Goal: Task Accomplishment & Management: Manage account settings

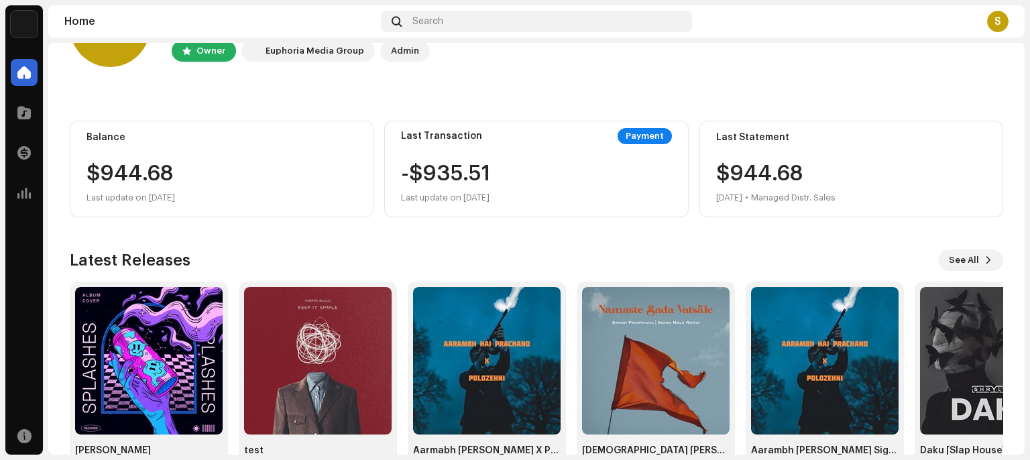
scroll to position [119, 0]
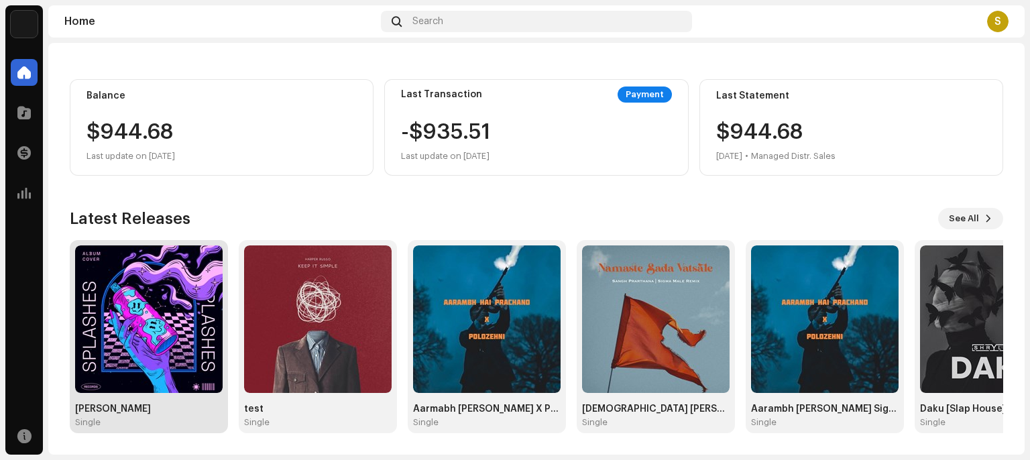
click at [206, 316] on img at bounding box center [148, 318] width 147 height 147
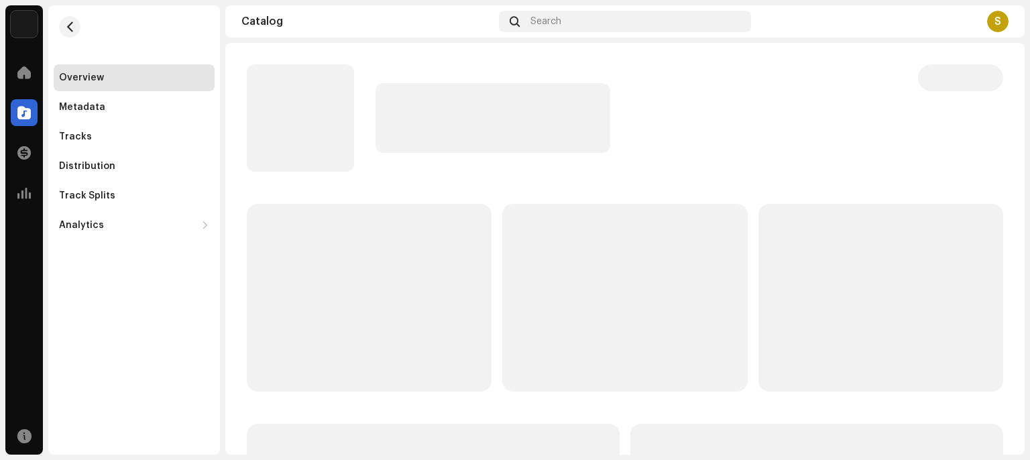
click at [163, 301] on div "Overview Metadata Tracks Distribution Track Splits Analytics Consumption Engage…" at bounding box center [134, 229] width 172 height 449
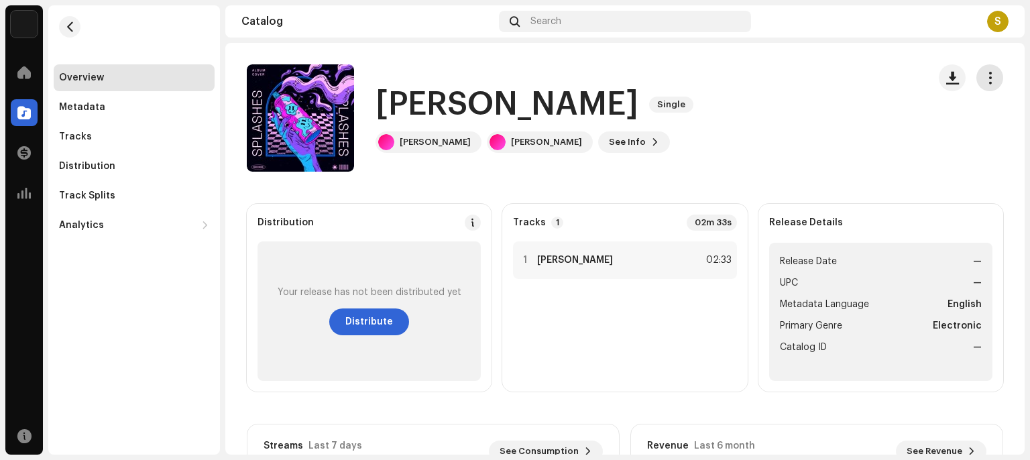
click at [982, 87] on button "button" at bounding box center [989, 77] width 27 height 27
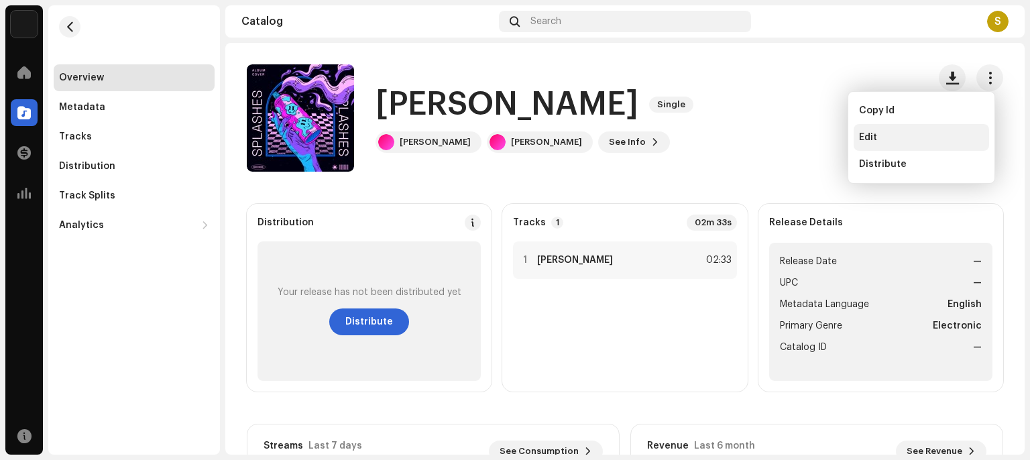
click at [877, 141] on div "Edit" at bounding box center [921, 137] width 125 height 11
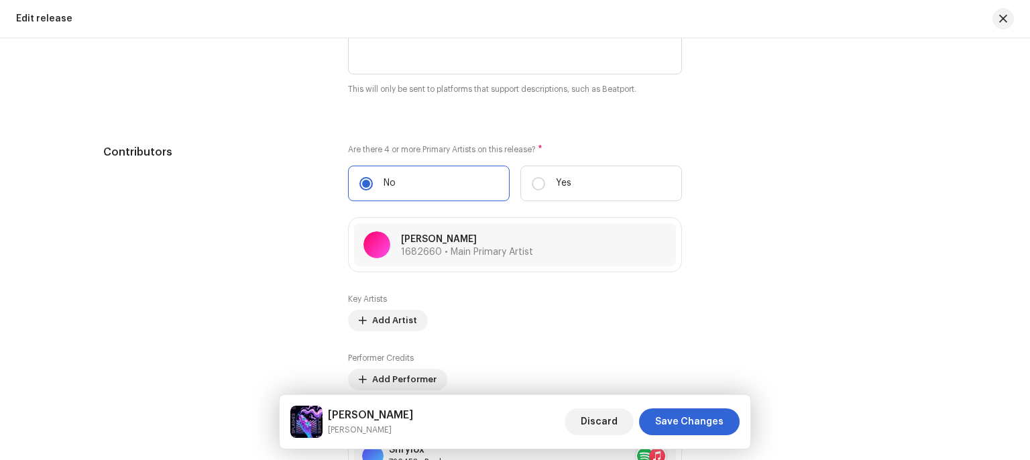
scroll to position [1535, 0]
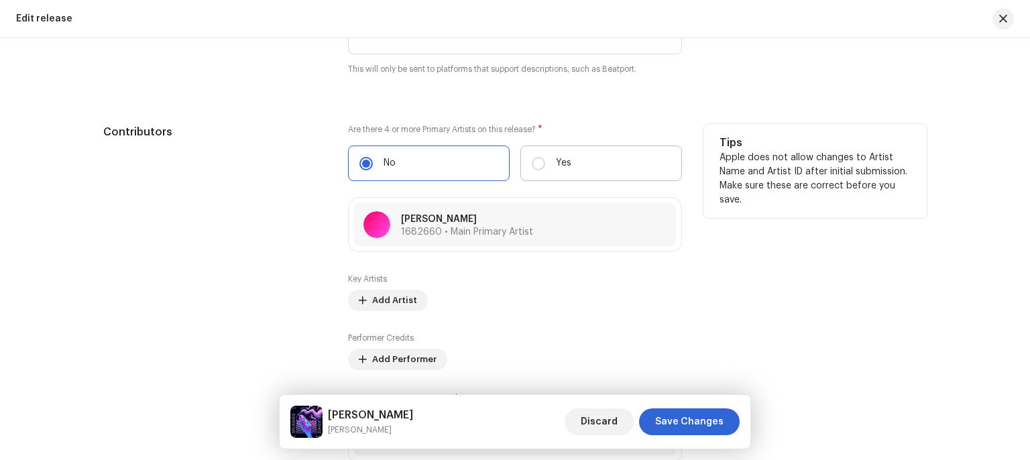
click at [542, 176] on label "Yes" at bounding box center [601, 163] width 162 height 36
click at [542, 170] on input "Yes" at bounding box center [538, 163] width 13 height 13
radio input "true"
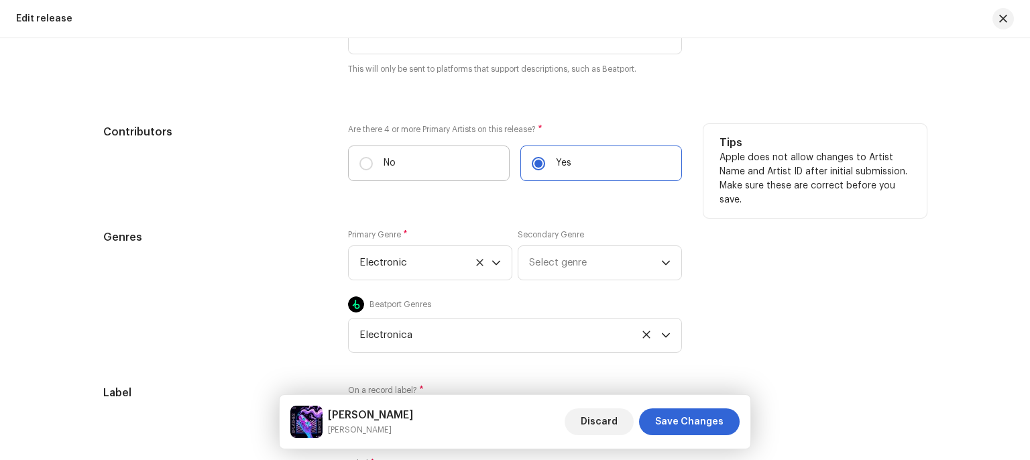
click at [458, 158] on label "No" at bounding box center [429, 163] width 162 height 36
click at [373, 158] on input "No" at bounding box center [365, 163] width 13 height 13
radio input "true"
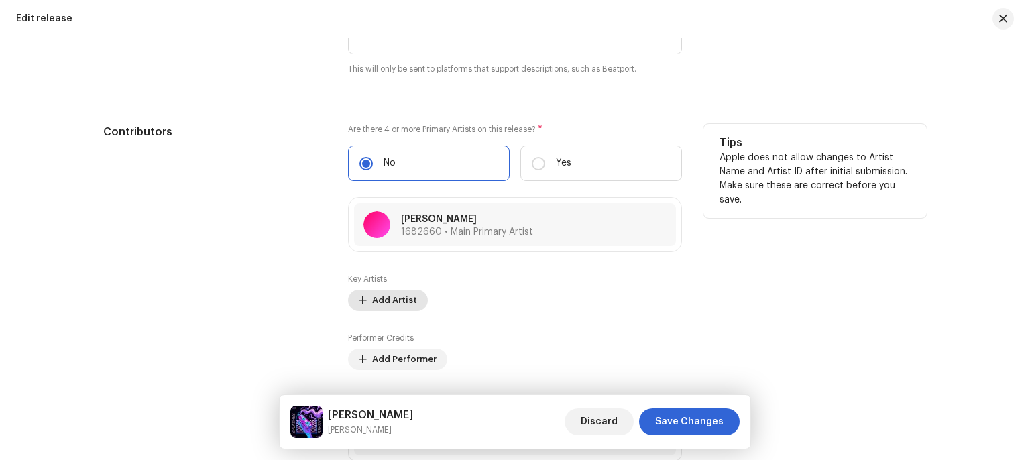
click at [406, 303] on span "Add Artist" at bounding box center [394, 300] width 45 height 27
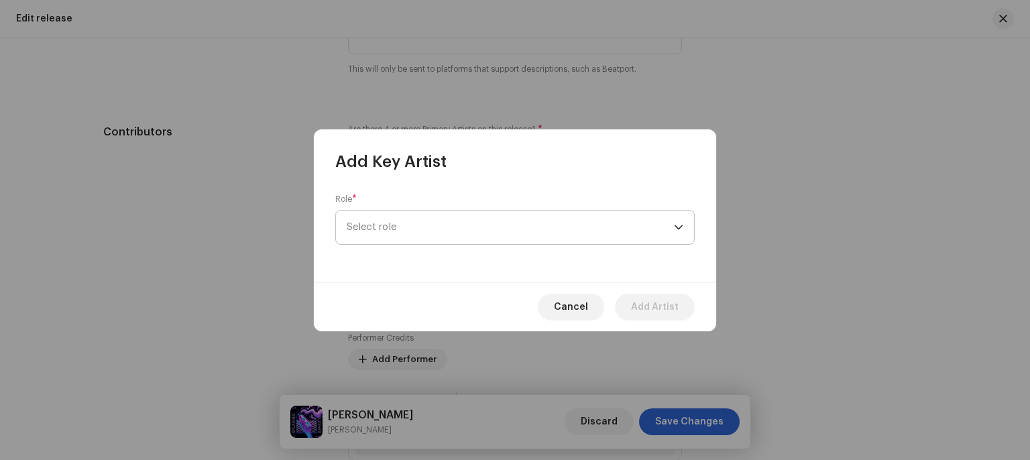
click at [437, 236] on span "Select role" at bounding box center [510, 227] width 327 height 34
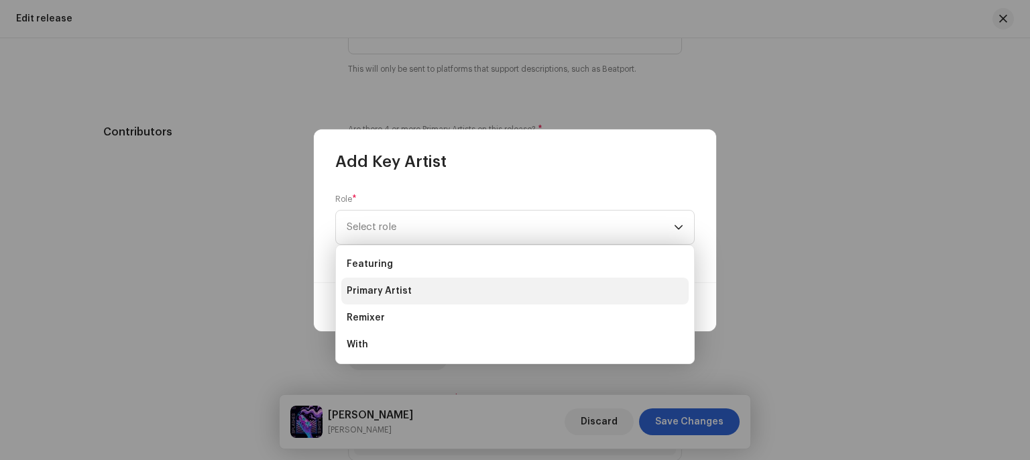
click at [393, 292] on span "Primary Artist" at bounding box center [379, 290] width 65 height 13
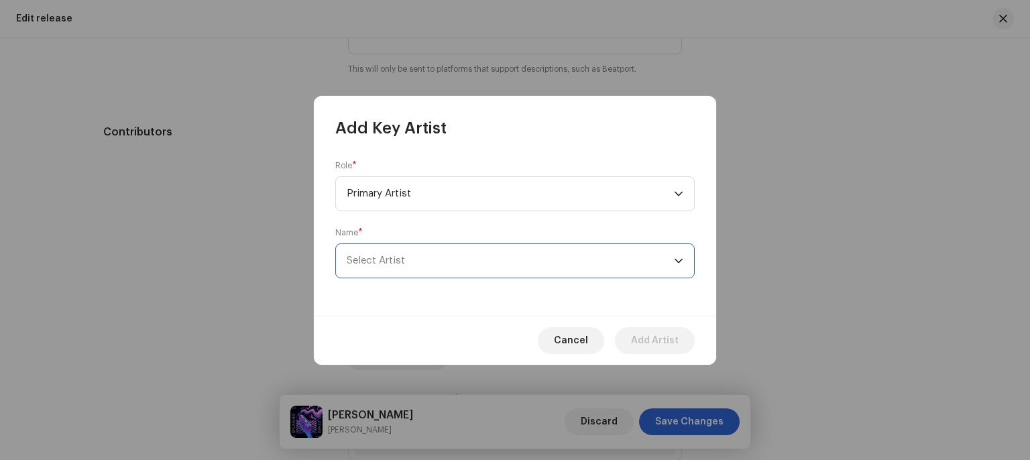
click at [411, 267] on span "Select Artist" at bounding box center [510, 261] width 327 height 34
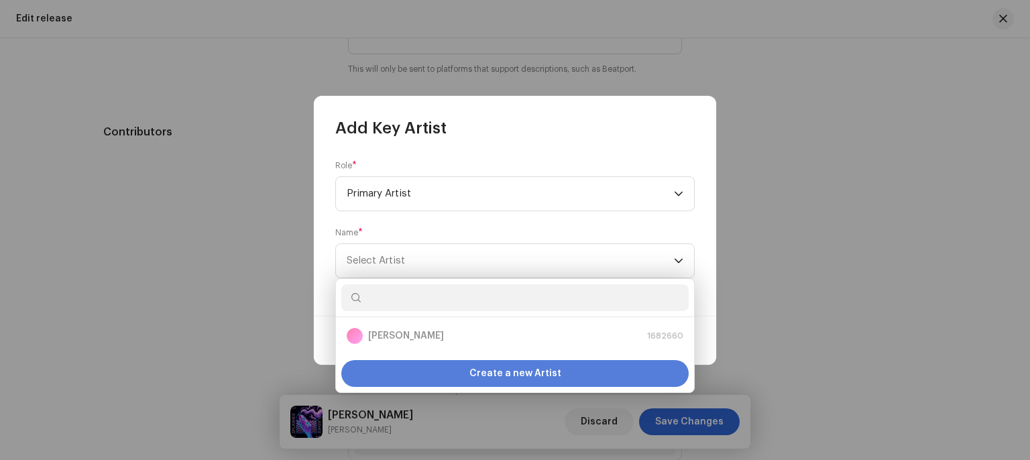
click at [428, 383] on div "Create a new Artist" at bounding box center [514, 373] width 347 height 27
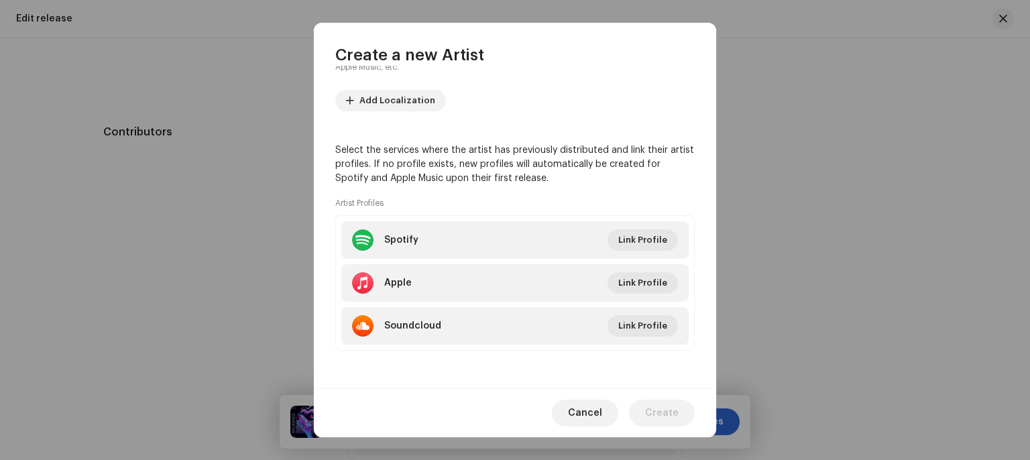
scroll to position [0, 0]
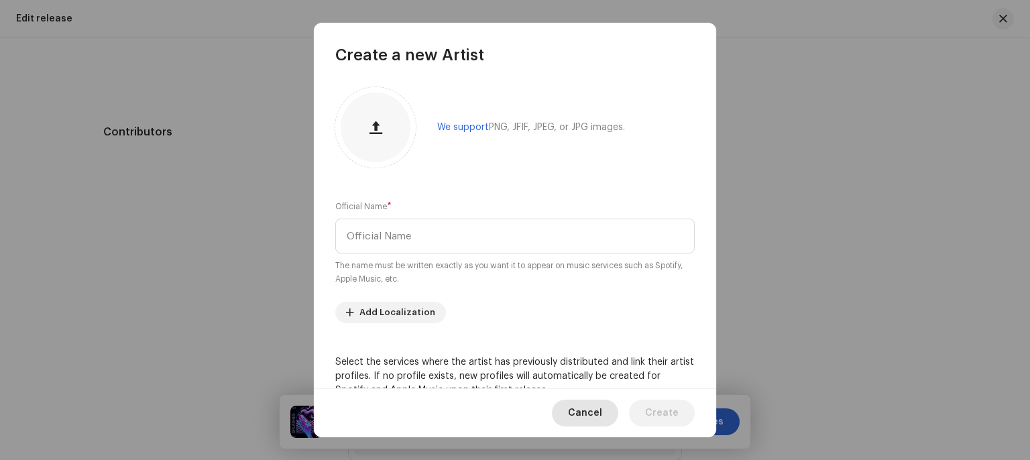
click at [583, 407] on span "Cancel" at bounding box center [585, 413] width 34 height 27
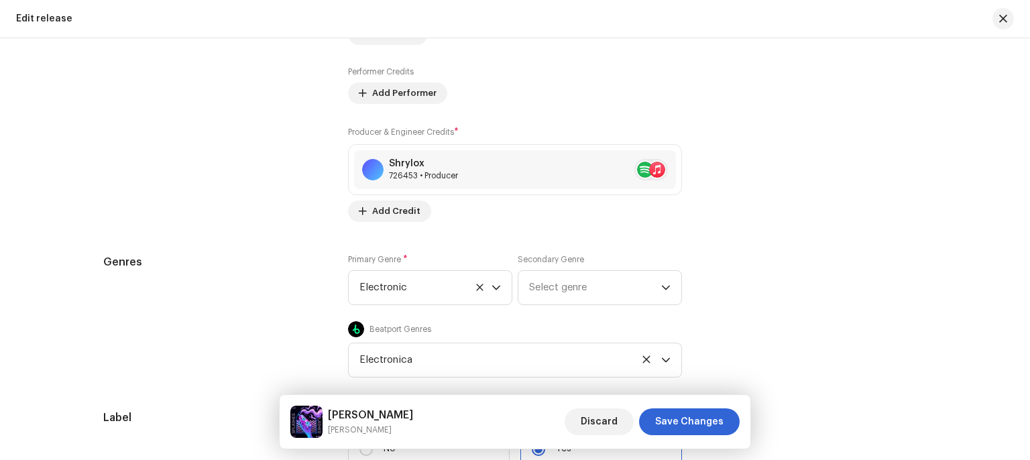
scroll to position [1805, 0]
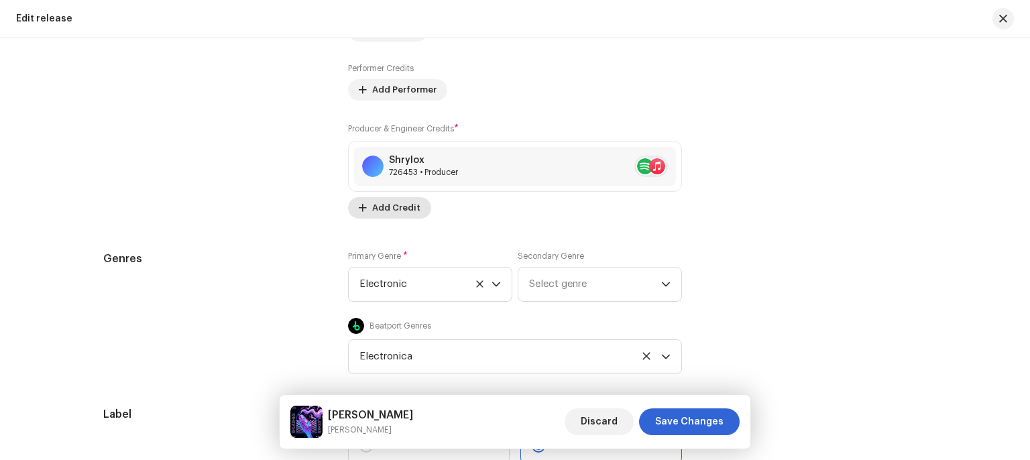
click at [393, 204] on span "Add Credit" at bounding box center [396, 207] width 48 height 27
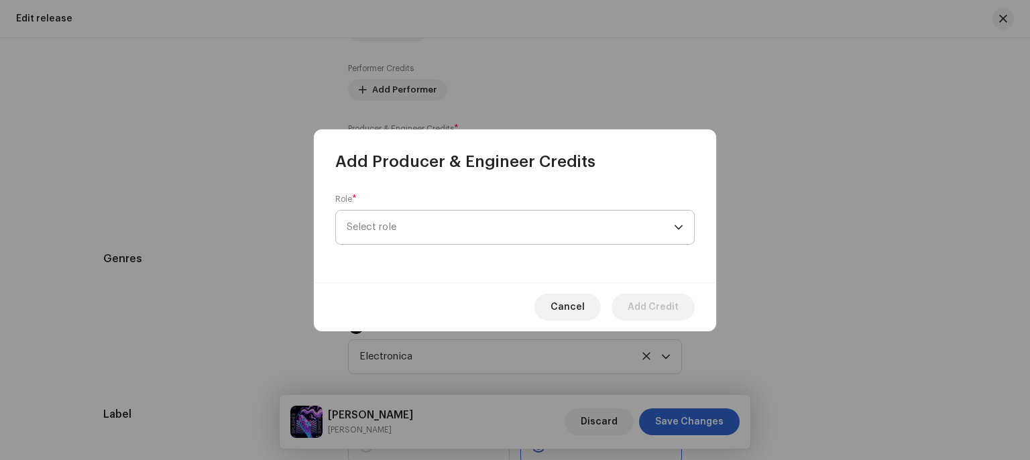
click at [393, 213] on span "Select role" at bounding box center [510, 227] width 327 height 34
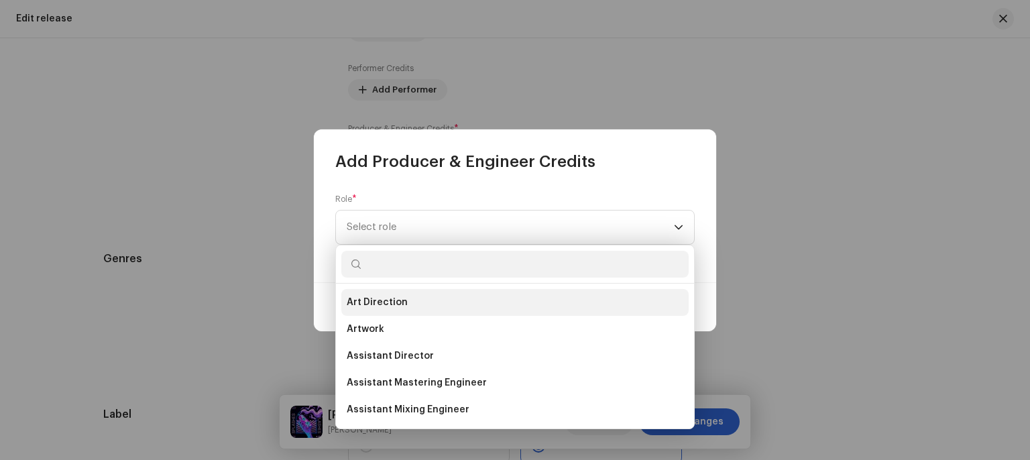
click at [387, 297] on span "Art Direction" at bounding box center [377, 302] width 61 height 13
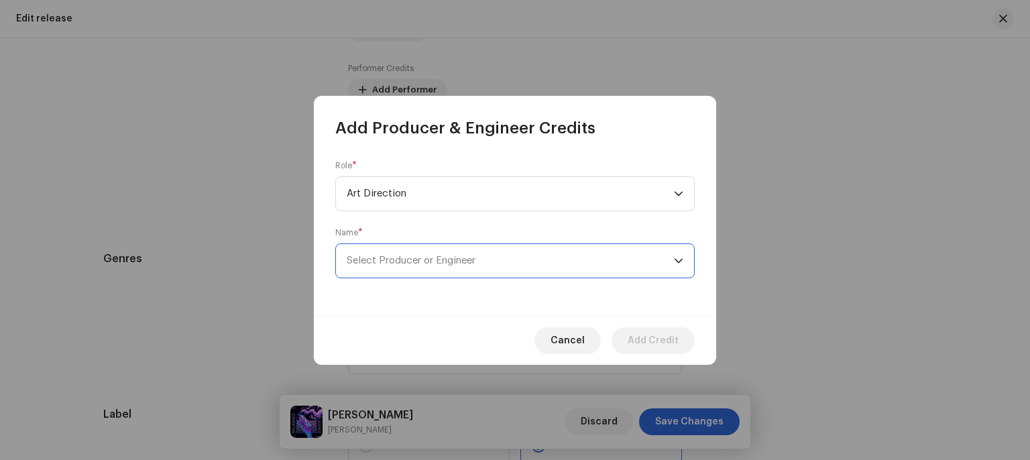
click at [417, 261] on span "Select Producer or Engineer" at bounding box center [411, 260] width 129 height 10
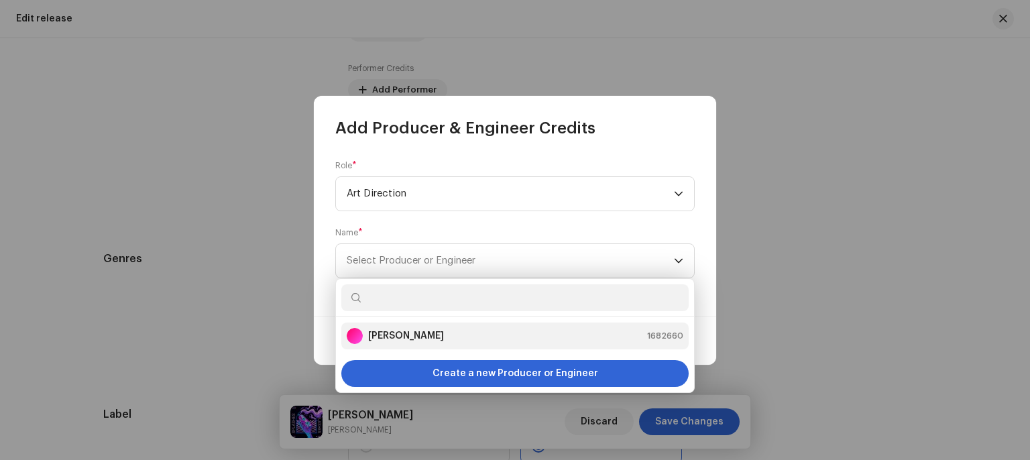
click at [400, 342] on div "[PERSON_NAME] 1682660" at bounding box center [515, 336] width 337 height 16
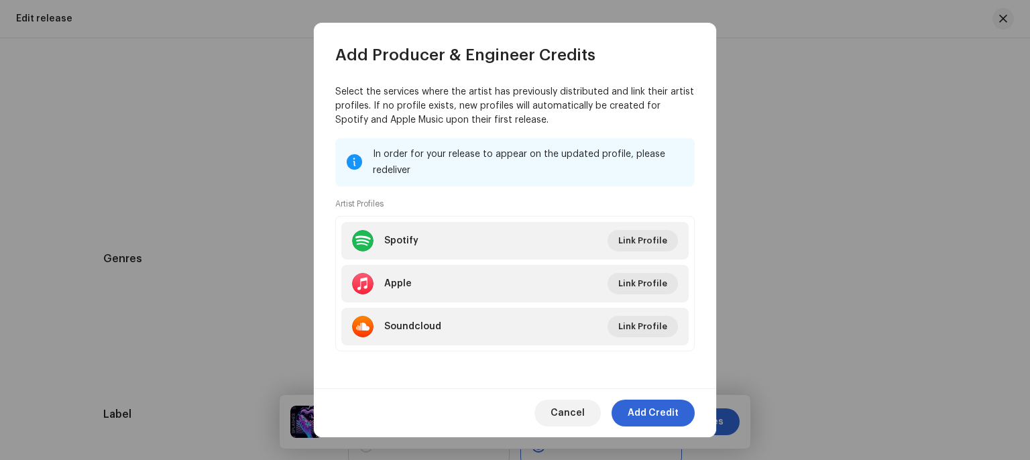
scroll to position [181, 0]
click at [574, 409] on span "Cancel" at bounding box center [567, 413] width 34 height 27
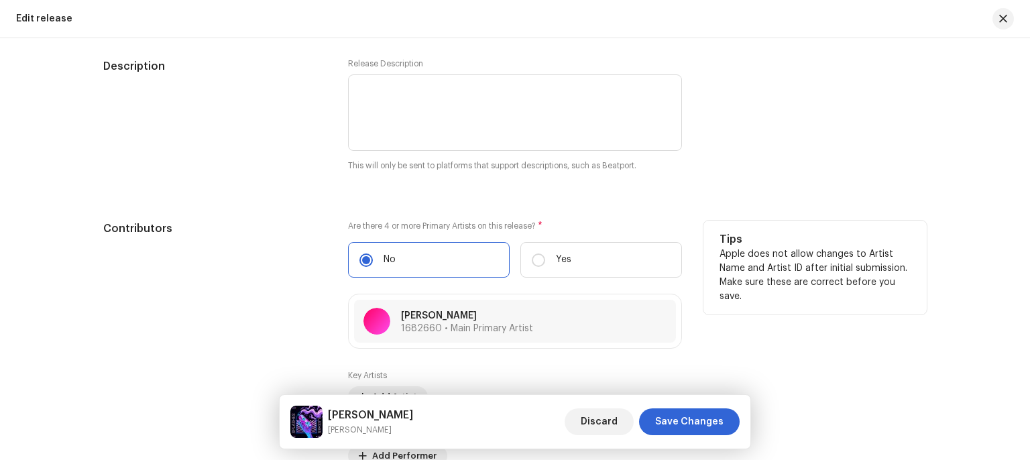
scroll to position [1433, 0]
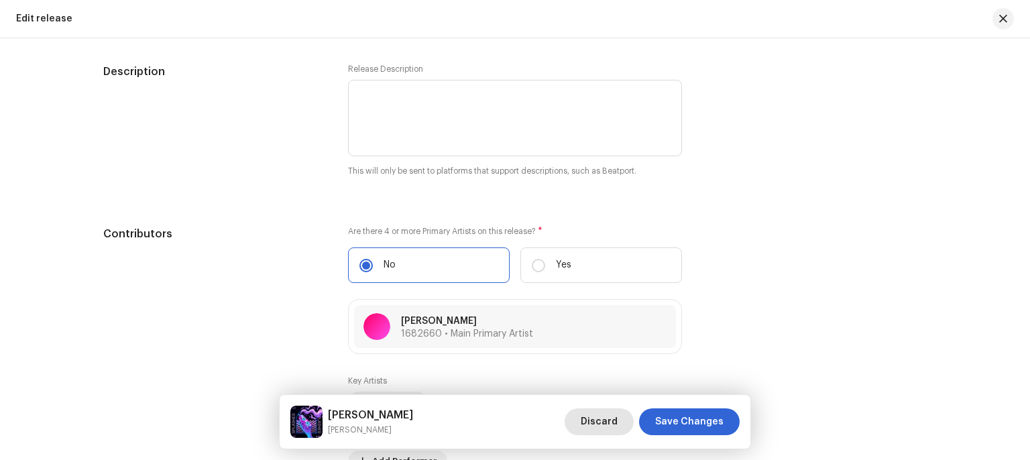
click at [601, 420] on span "Discard" at bounding box center [599, 421] width 37 height 27
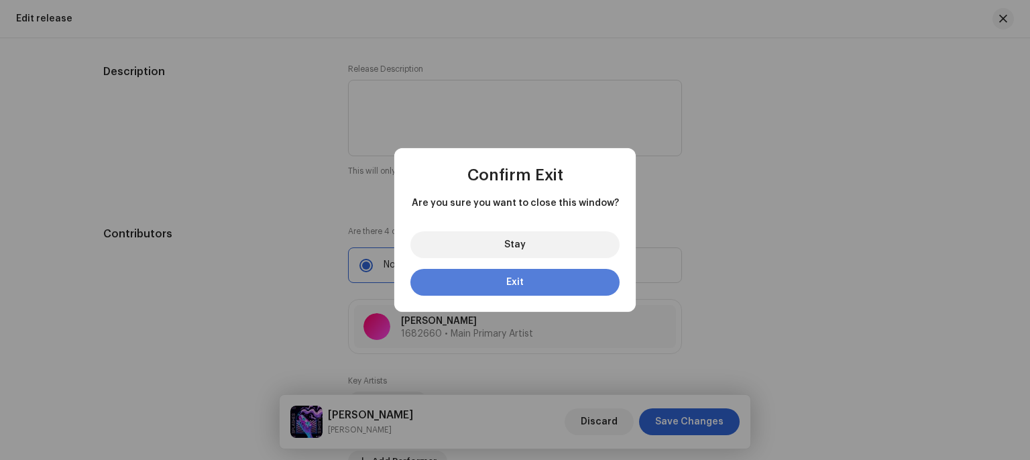
click at [508, 282] on span "Exit" at bounding box center [514, 282] width 17 height 9
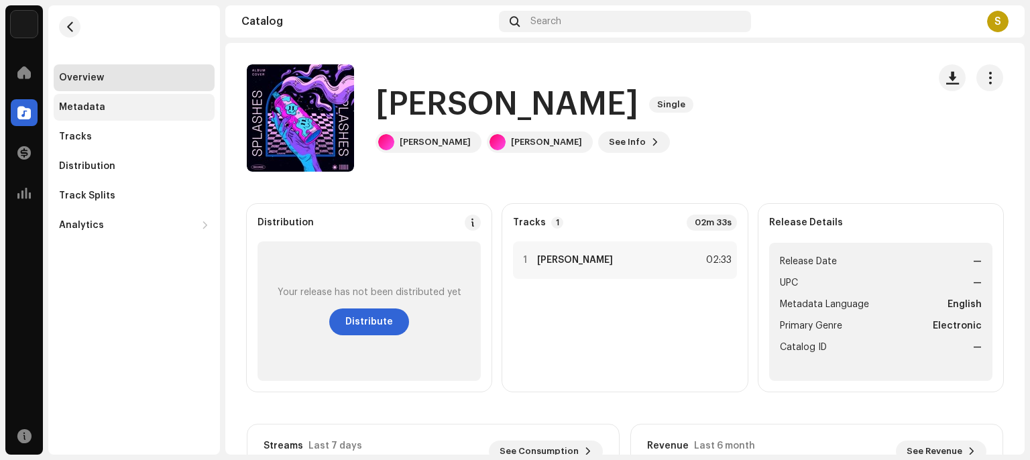
click at [77, 108] on div "Metadata" at bounding box center [82, 107] width 46 height 11
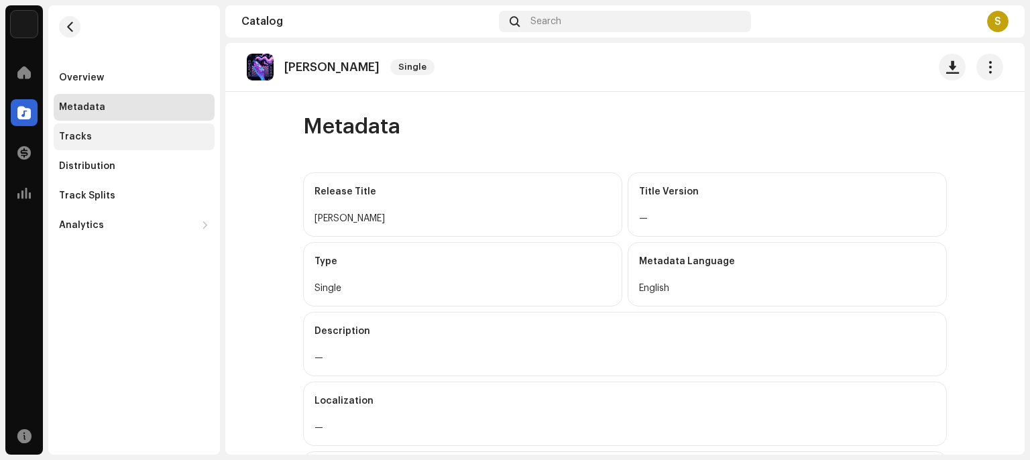
click at [83, 133] on div "Tracks" at bounding box center [75, 136] width 33 height 11
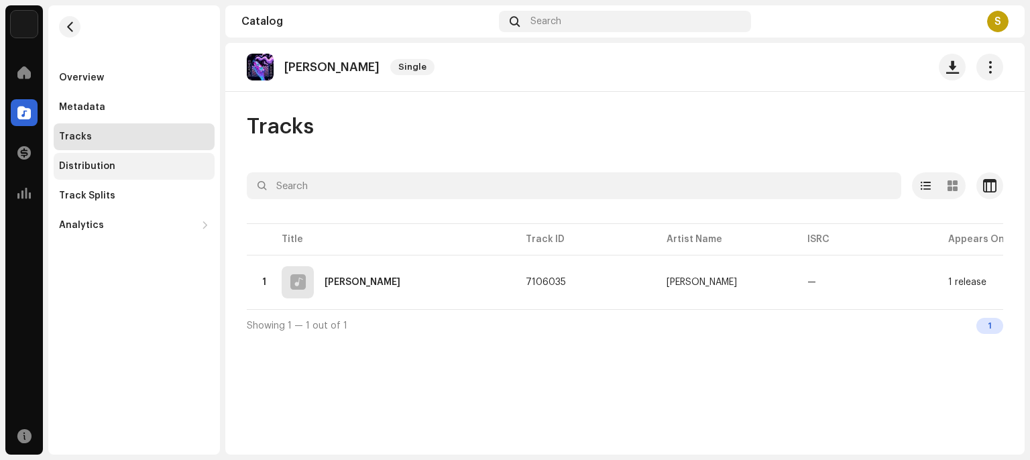
click at [90, 163] on div "Distribution" at bounding box center [87, 166] width 56 height 11
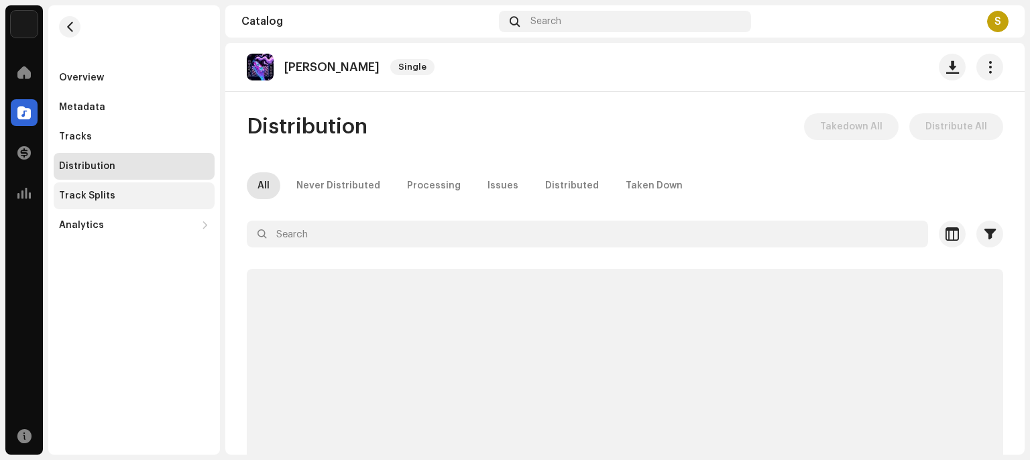
click at [95, 194] on div "Track Splits" at bounding box center [87, 195] width 56 height 11
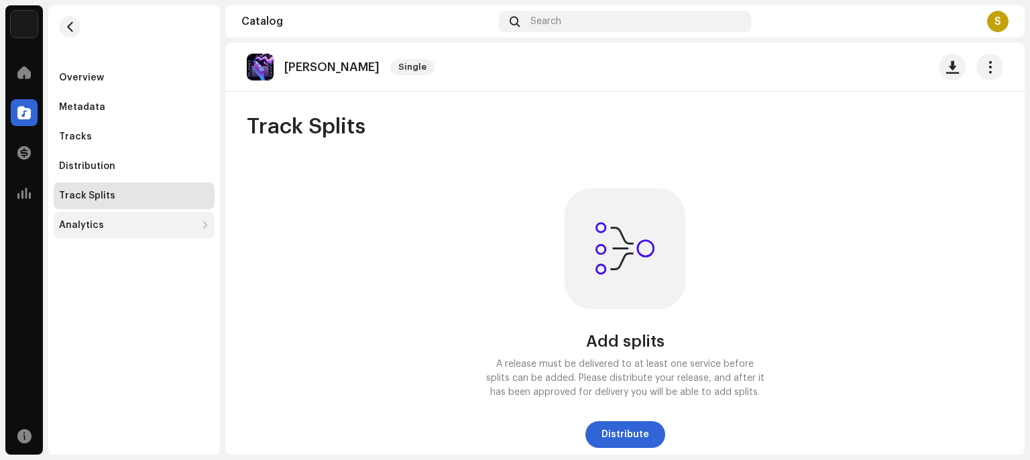
click at [99, 221] on div "Analytics" at bounding box center [81, 225] width 45 height 11
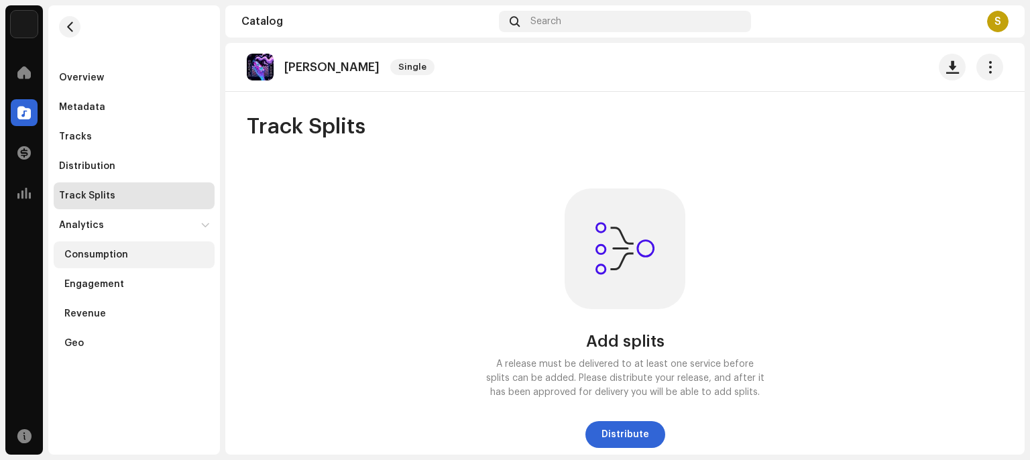
click at [99, 251] on div "Consumption" at bounding box center [96, 254] width 64 height 11
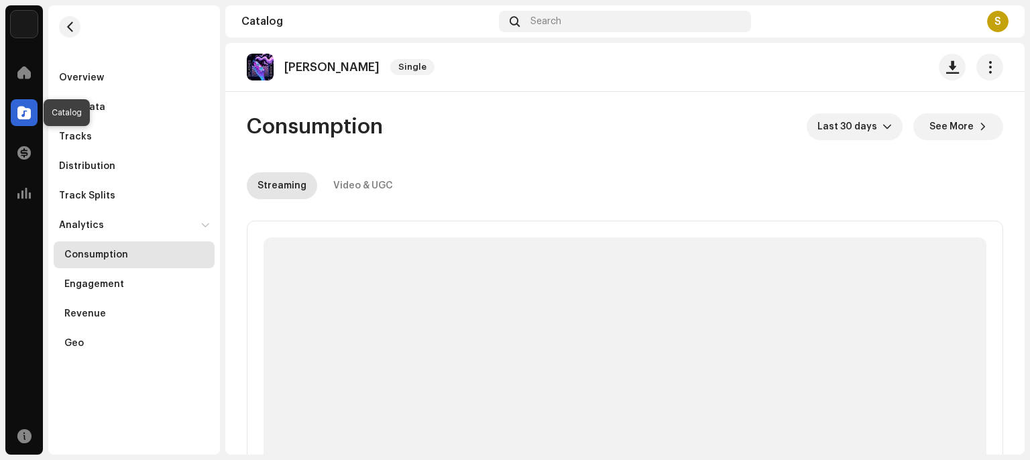
click at [29, 115] on span at bounding box center [23, 112] width 13 height 11
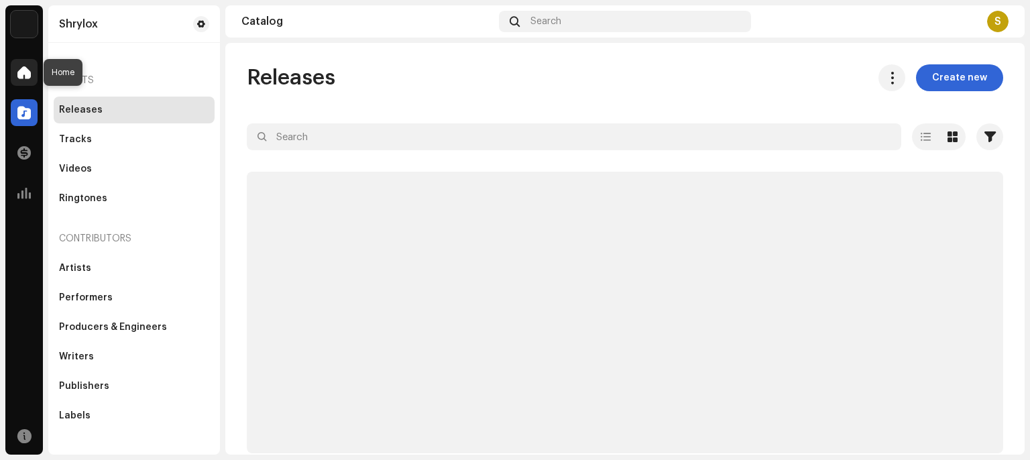
click at [24, 72] on span at bounding box center [23, 72] width 13 height 11
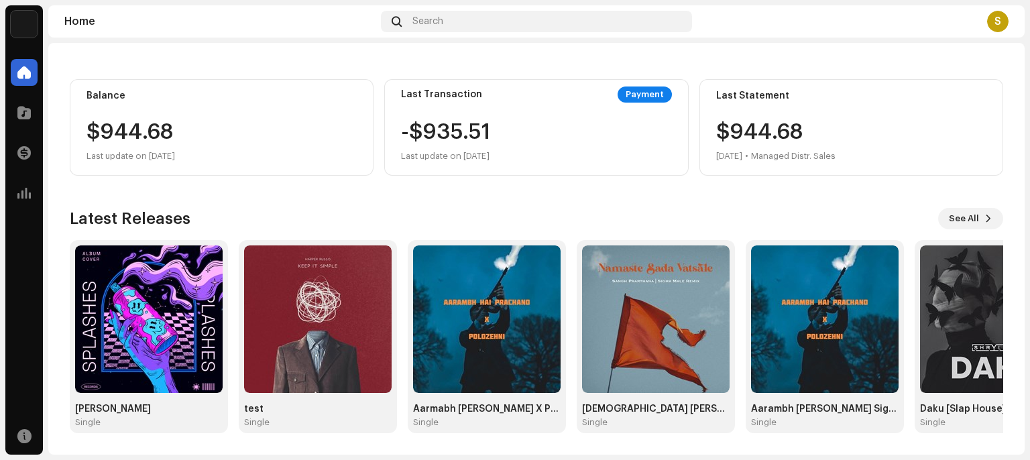
scroll to position [119, 0]
click at [464, 323] on img at bounding box center [486, 318] width 147 height 147
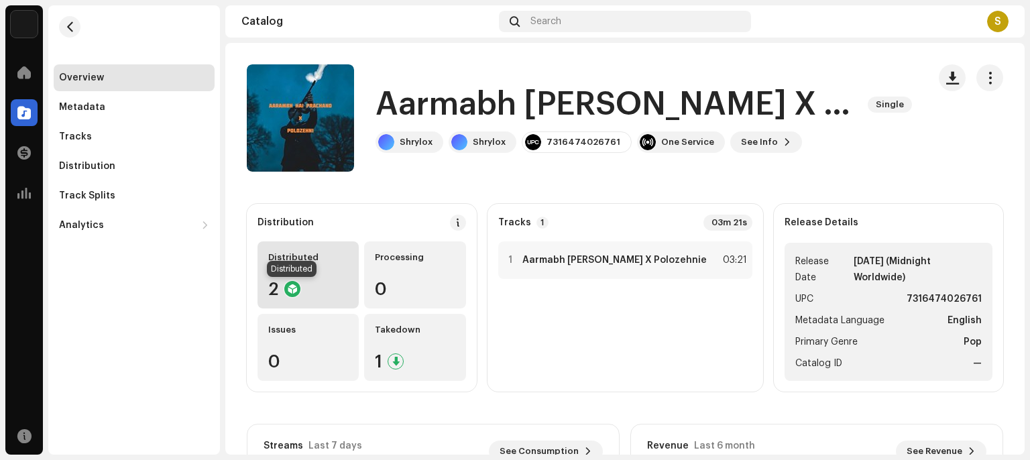
click at [296, 289] on div at bounding box center [292, 289] width 16 height 16
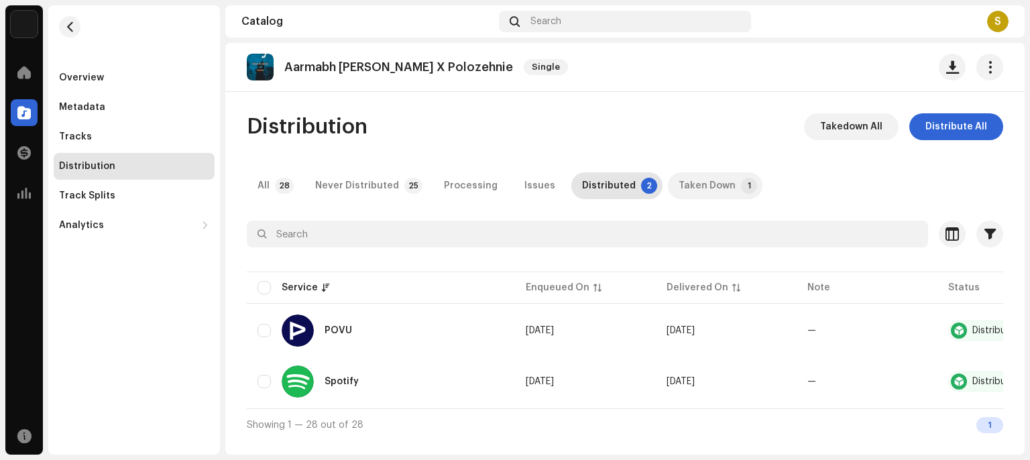
click at [709, 178] on div "Taken Down" at bounding box center [706, 185] width 57 height 27
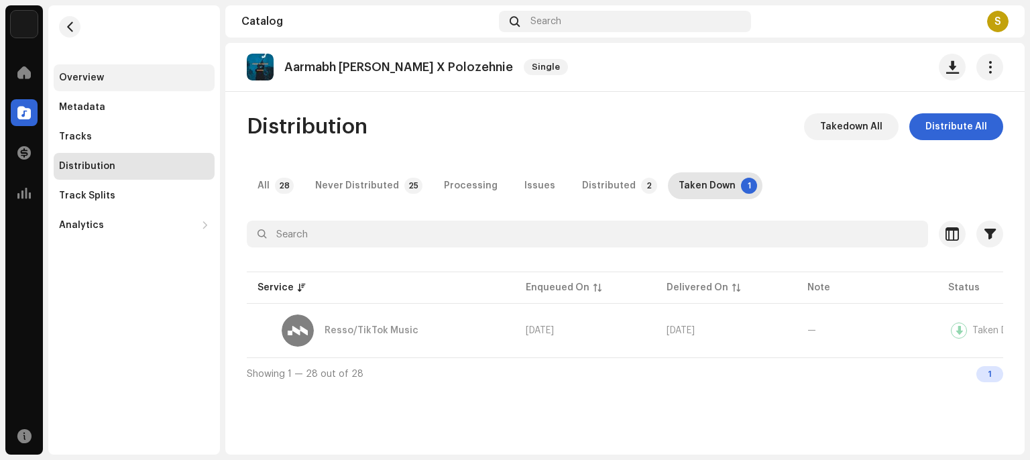
click at [70, 78] on div "Overview" at bounding box center [81, 77] width 45 height 11
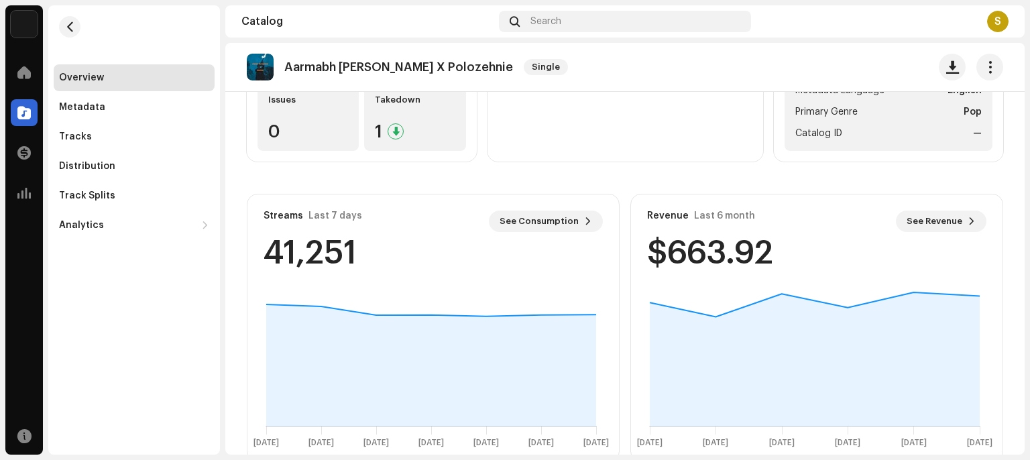
scroll to position [259, 0]
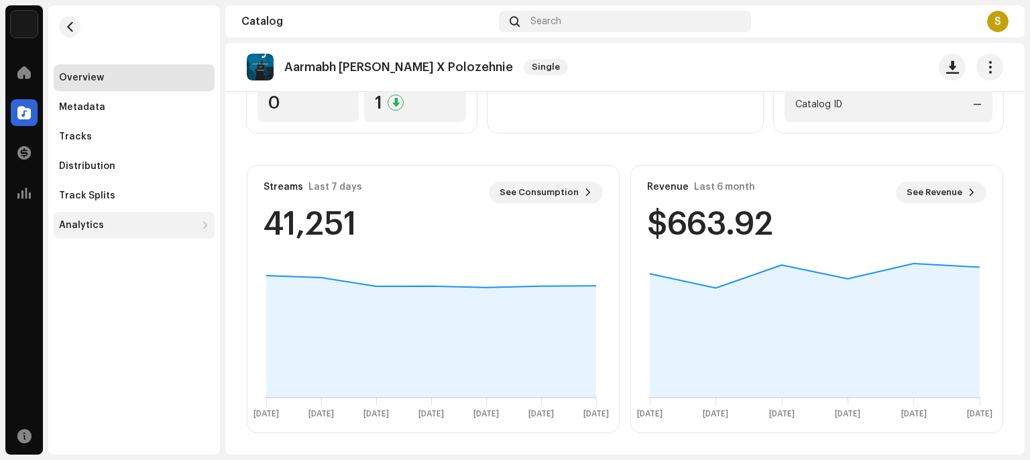
click at [97, 229] on div "Analytics" at bounding box center [81, 225] width 45 height 11
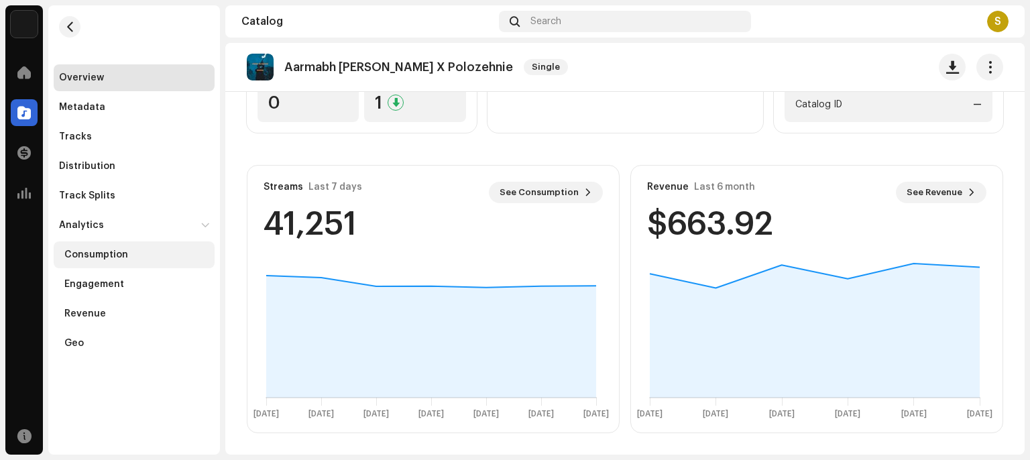
click at [97, 263] on div "Consumption" at bounding box center [134, 254] width 161 height 27
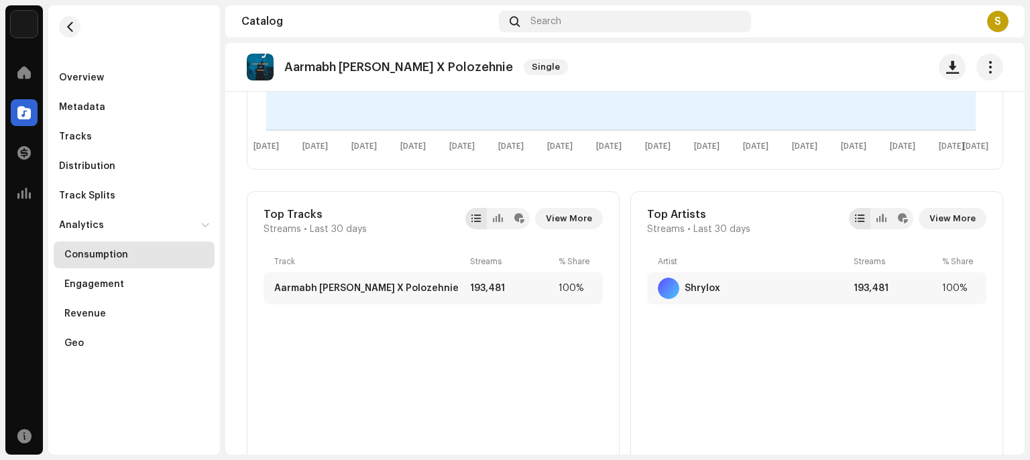
scroll to position [389, 0]
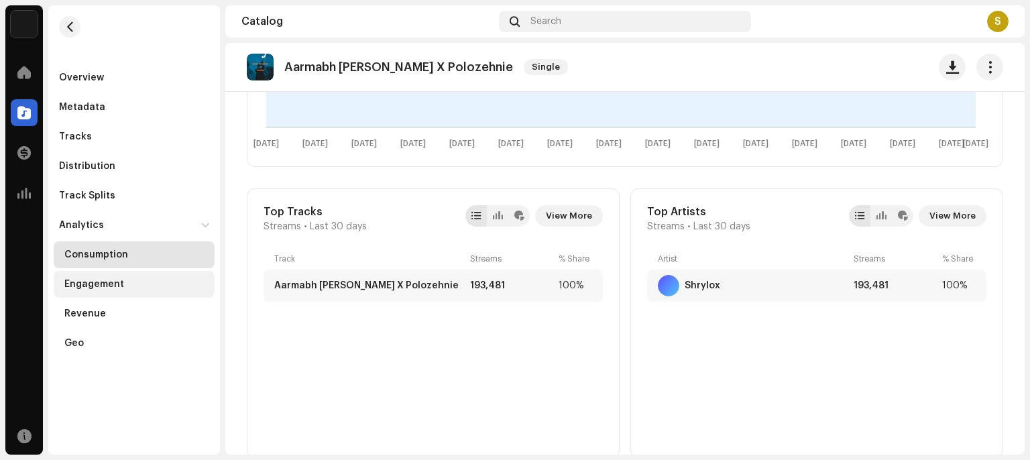
click at [125, 285] on div "Engagement" at bounding box center [136, 284] width 145 height 11
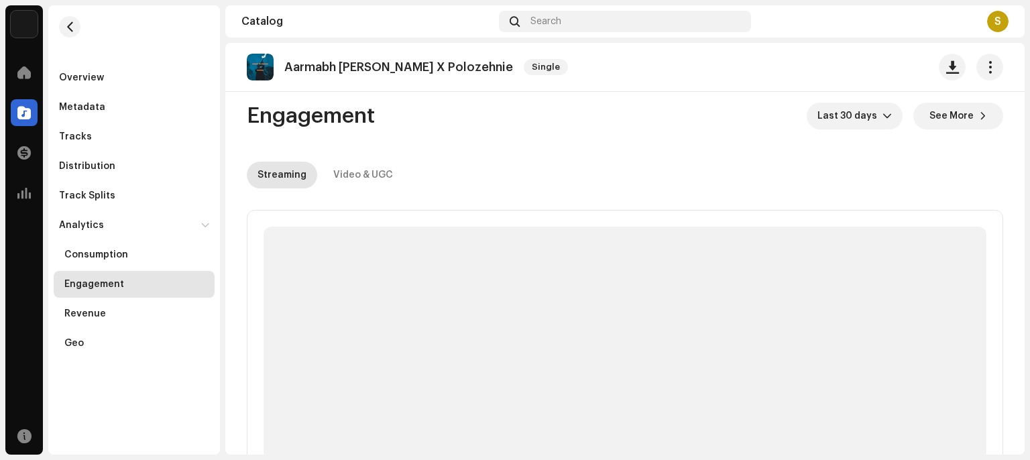
scroll to position [10, 0]
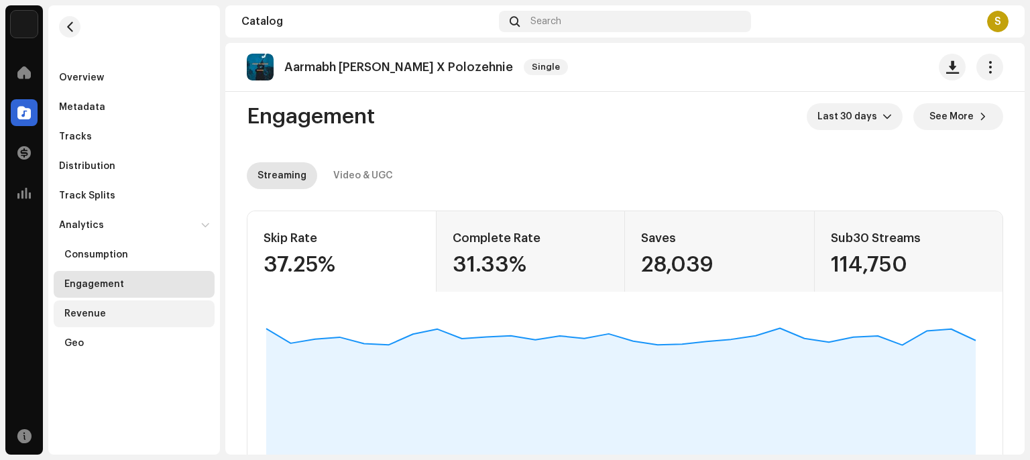
click at [70, 314] on div "Revenue" at bounding box center [85, 313] width 42 height 11
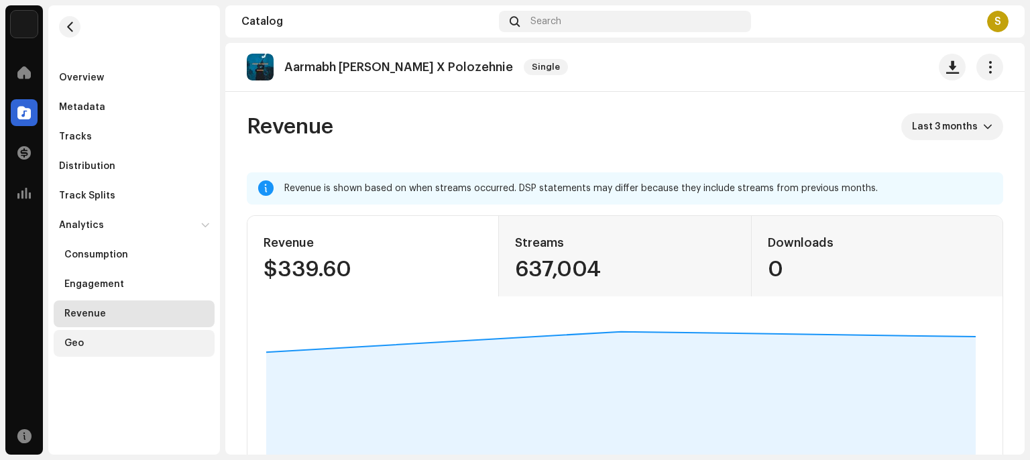
click at [69, 341] on div "Geo" at bounding box center [73, 343] width 19 height 11
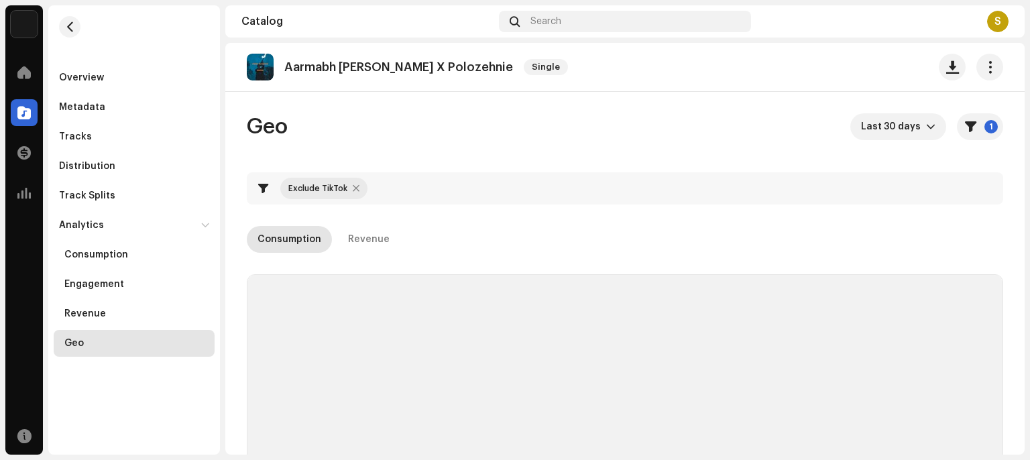
checkbox input "true"
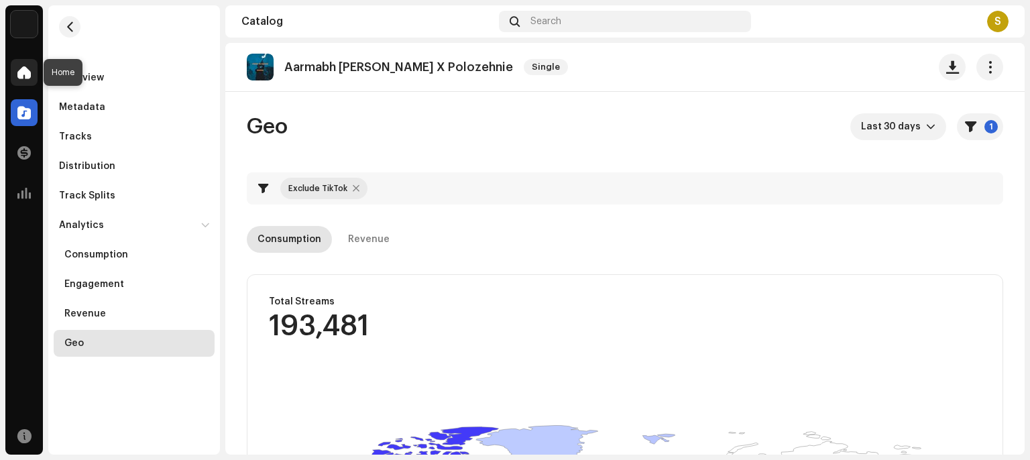
click at [23, 68] on span at bounding box center [23, 72] width 13 height 11
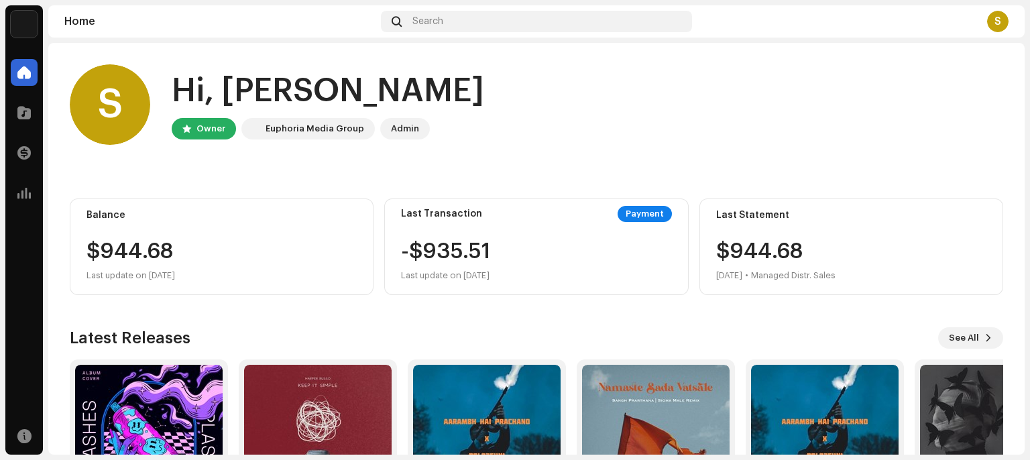
click at [9, 116] on div "Catalog" at bounding box center [24, 113] width 38 height 38
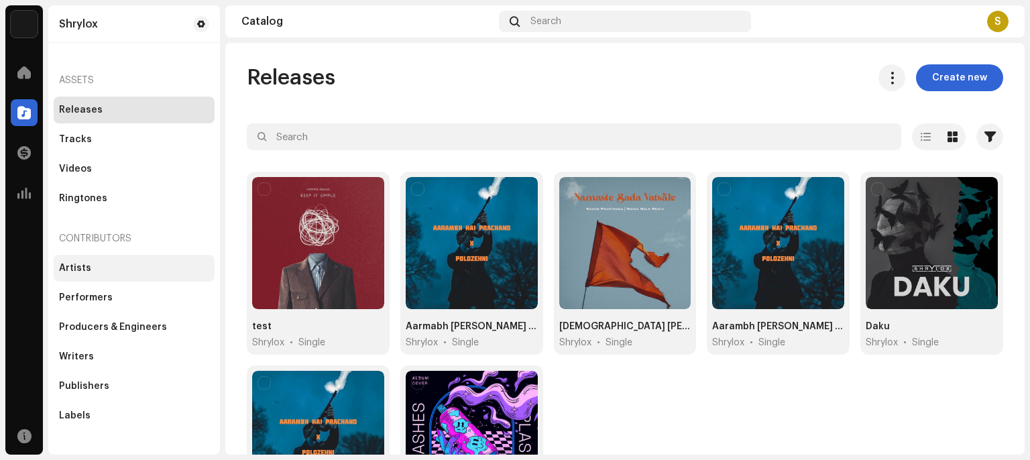
click at [100, 266] on div "Artists" at bounding box center [134, 268] width 150 height 11
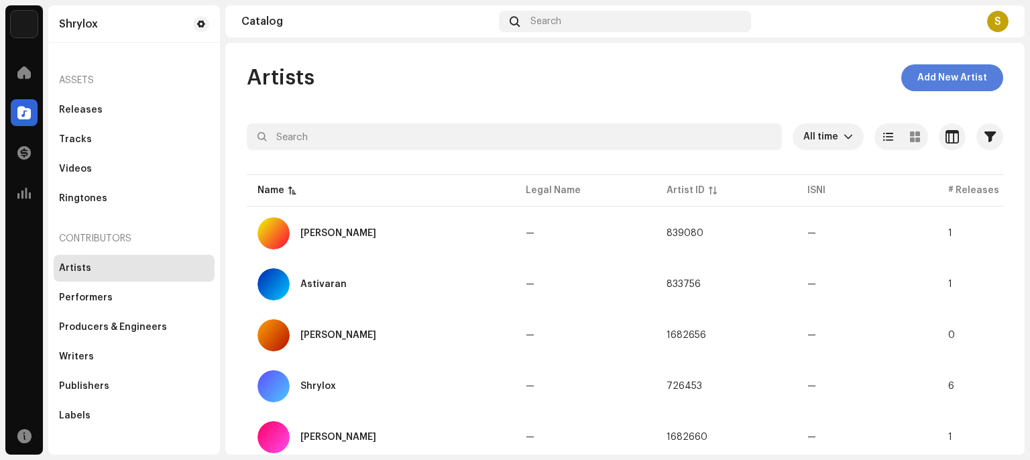
click at [938, 74] on span "Add New Artist" at bounding box center [952, 77] width 70 height 27
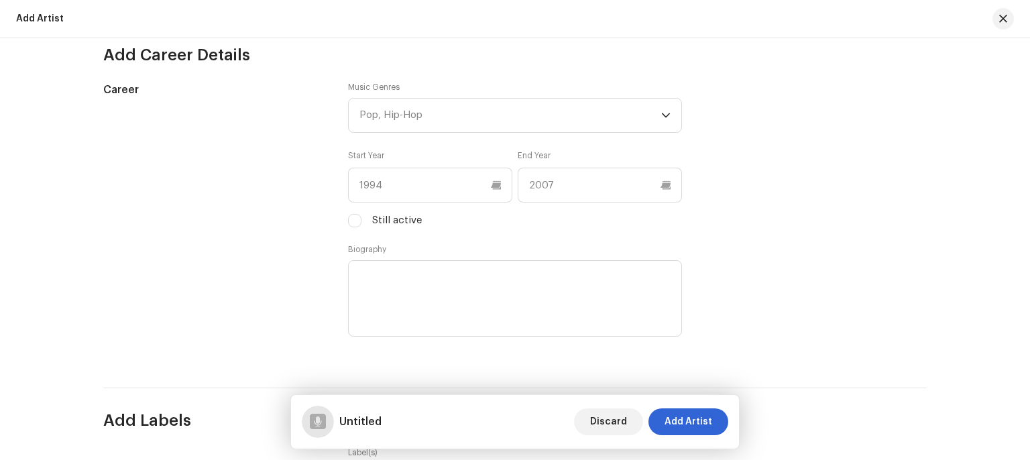
scroll to position [1134, 0]
click at [422, 111] on div "Pop, Hip-Hop" at bounding box center [510, 116] width 302 height 34
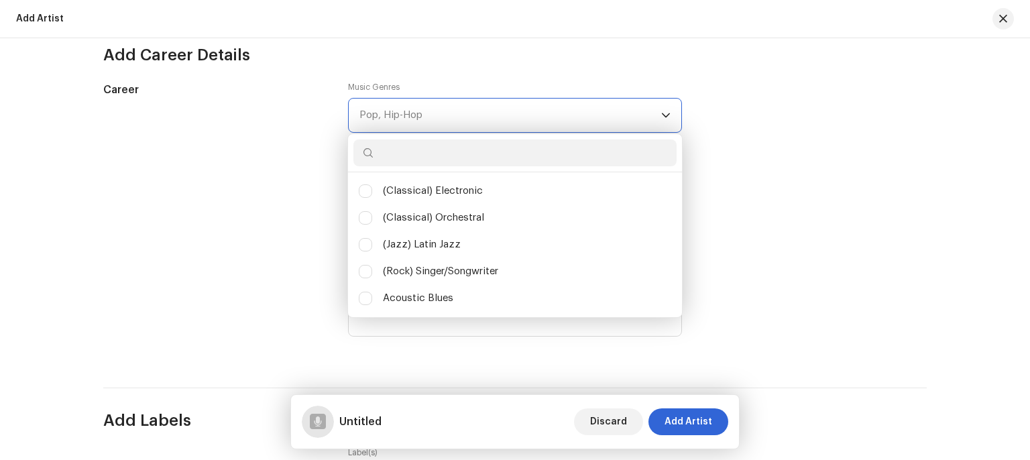
scroll to position [7, 56]
click at [235, 164] on div "Career" at bounding box center [214, 218] width 223 height 273
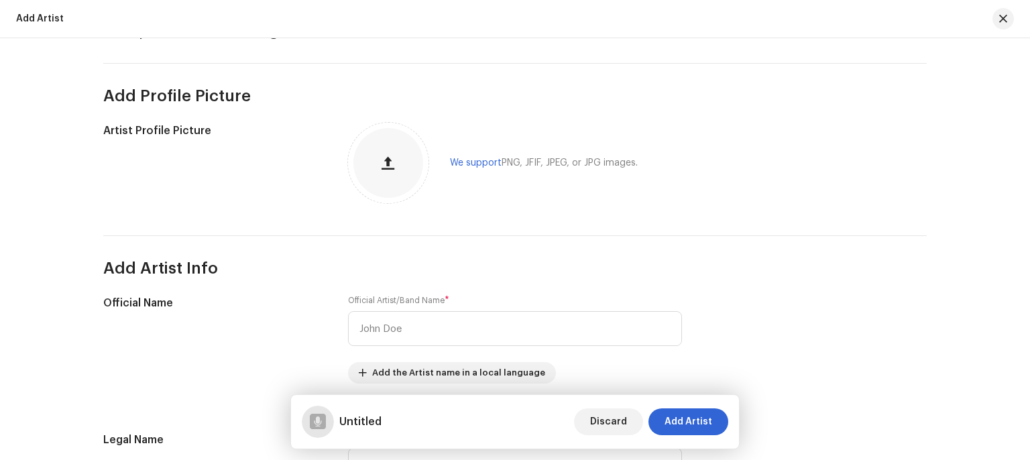
scroll to position [0, 0]
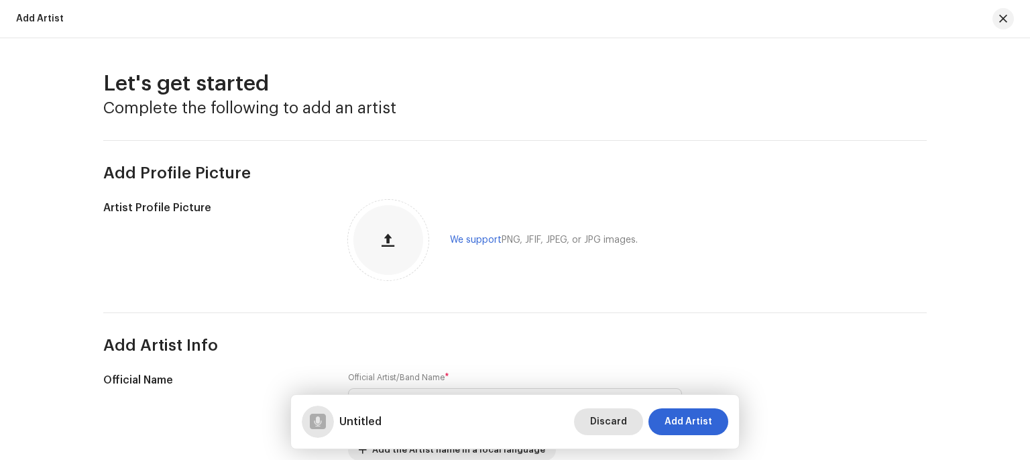
click at [617, 416] on span "Discard" at bounding box center [608, 421] width 37 height 27
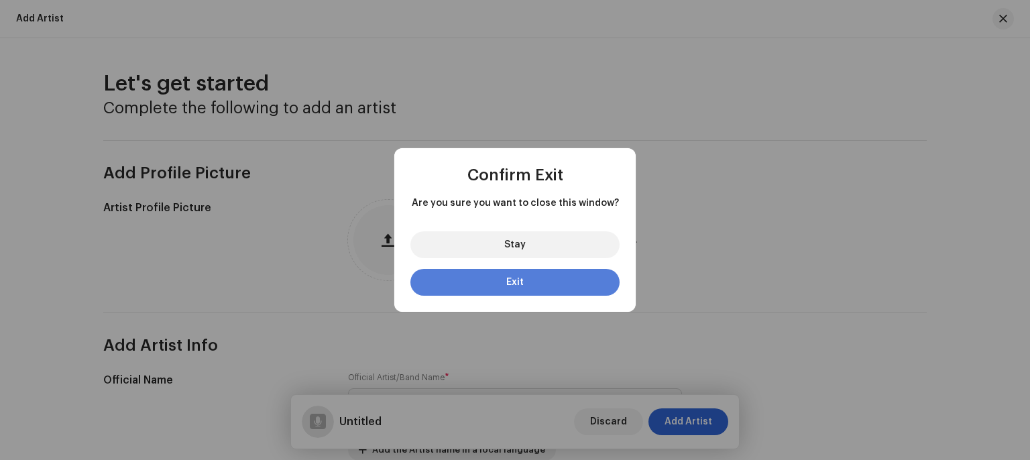
click at [526, 286] on button "Exit" at bounding box center [514, 282] width 209 height 27
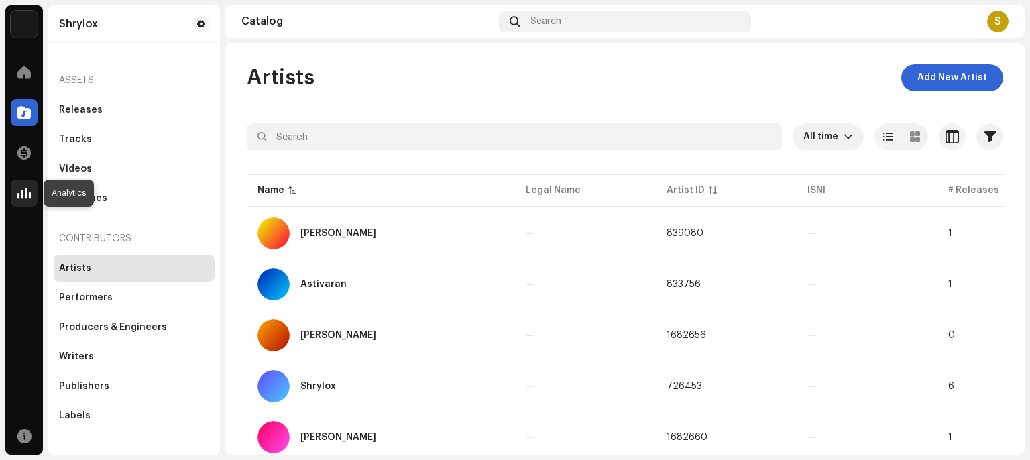
click at [19, 194] on span at bounding box center [23, 193] width 13 height 11
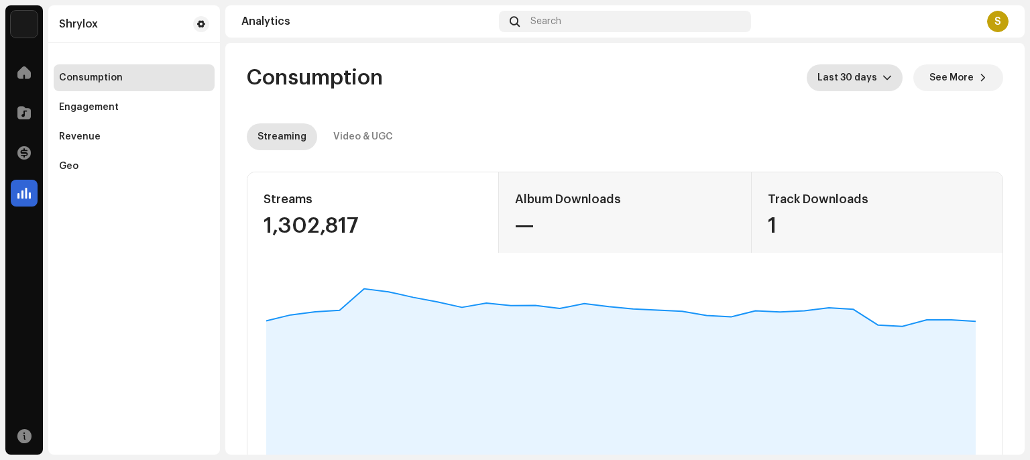
click at [861, 70] on span "Last 30 days" at bounding box center [849, 77] width 65 height 27
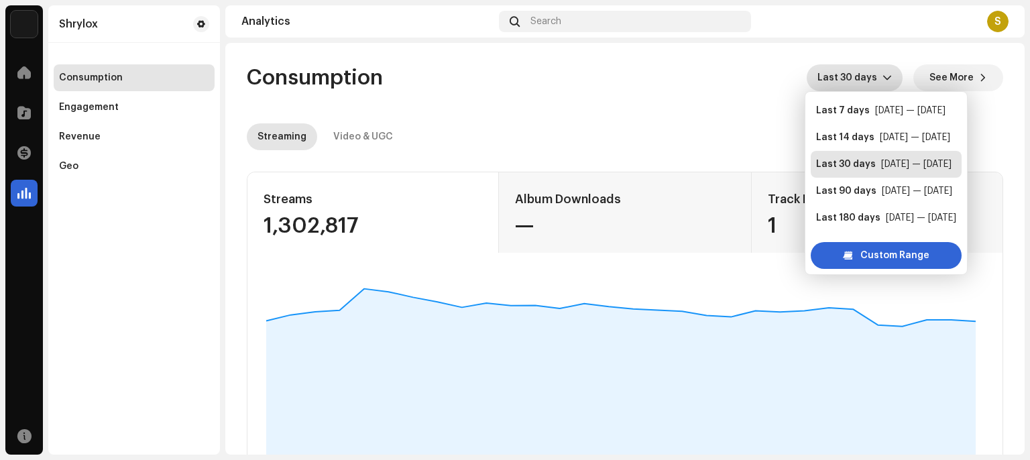
click at [676, 84] on div "Consumption Last 30 days See More" at bounding box center [625, 77] width 756 height 27
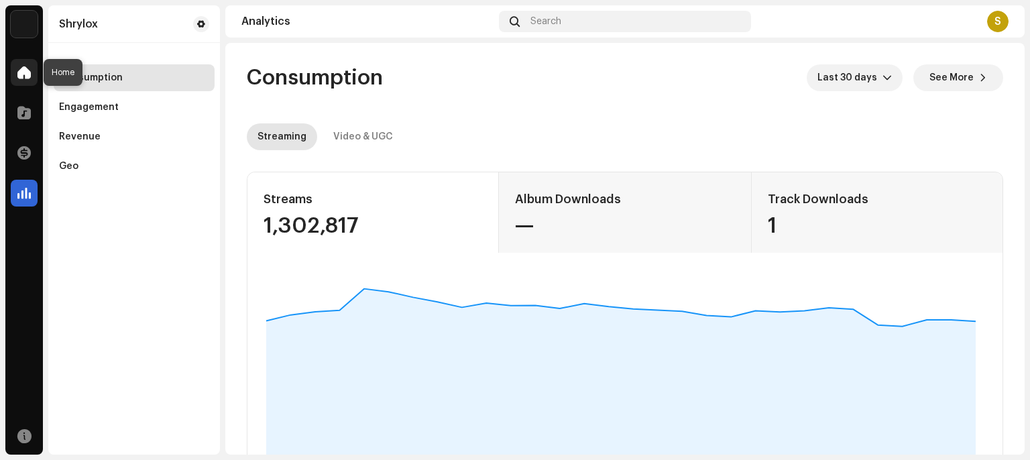
click at [11, 62] on div at bounding box center [24, 72] width 27 height 27
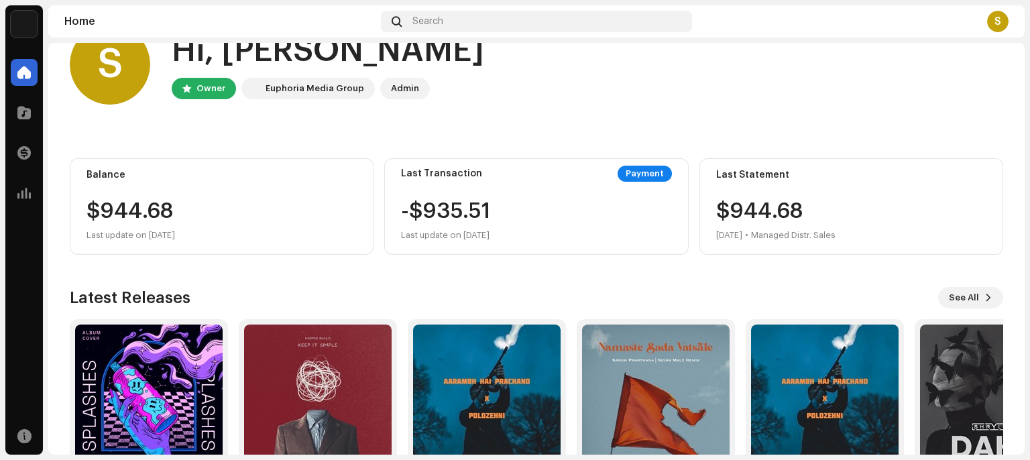
scroll to position [119, 0]
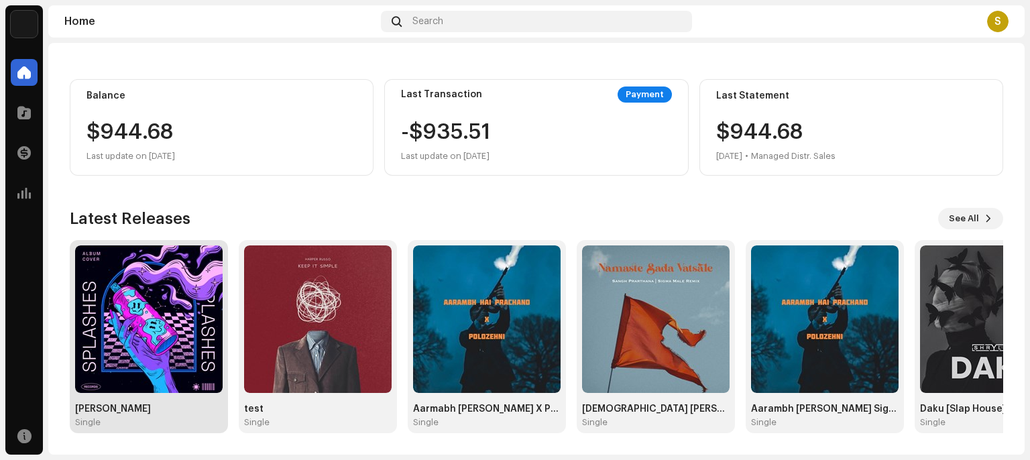
click at [160, 382] on img at bounding box center [148, 318] width 147 height 147
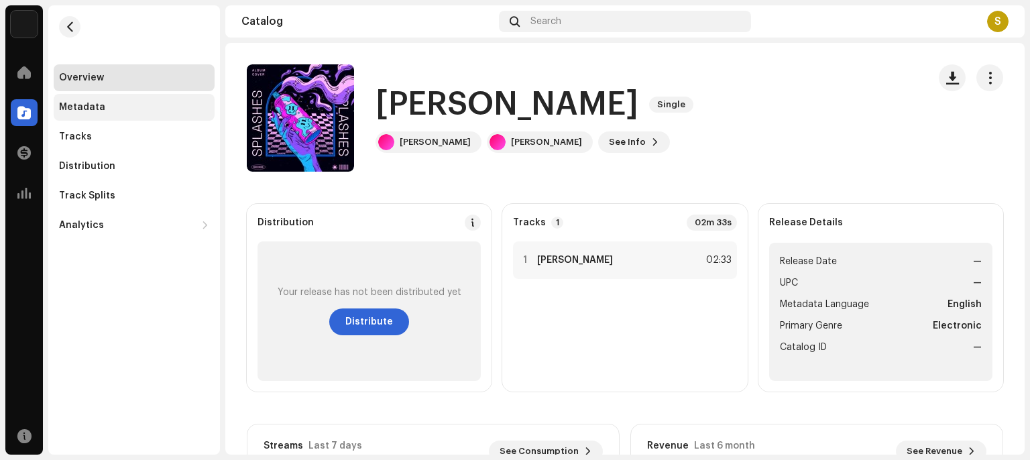
click at [75, 104] on div "Metadata" at bounding box center [82, 107] width 46 height 11
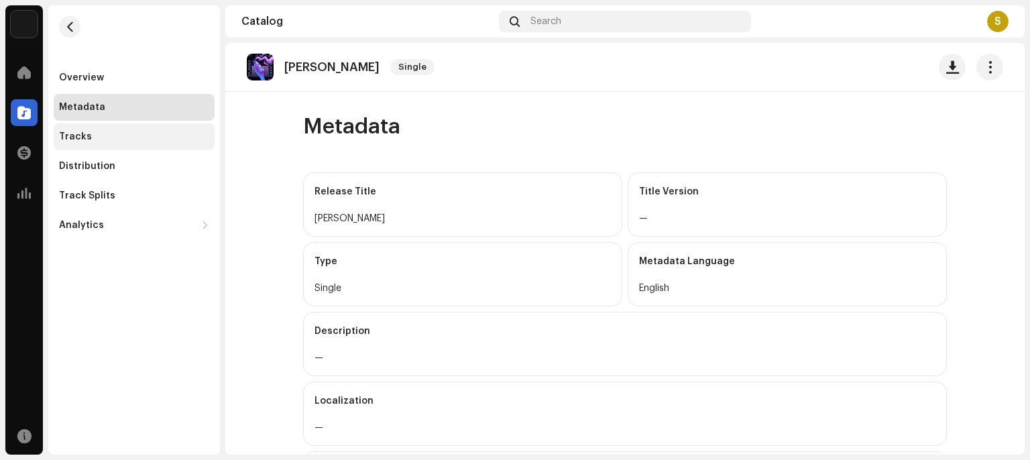
click at [77, 136] on div "Tracks" at bounding box center [75, 136] width 33 height 11
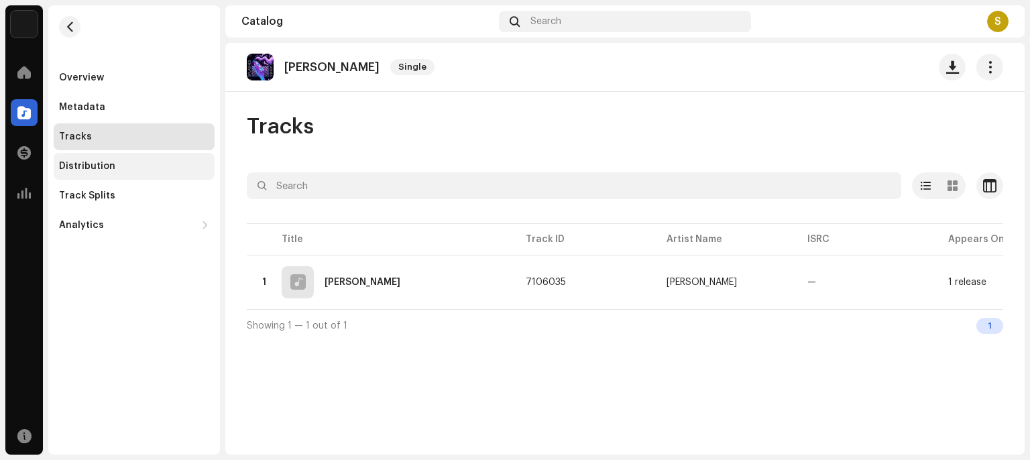
click at [102, 160] on div "Distribution" at bounding box center [134, 166] width 161 height 27
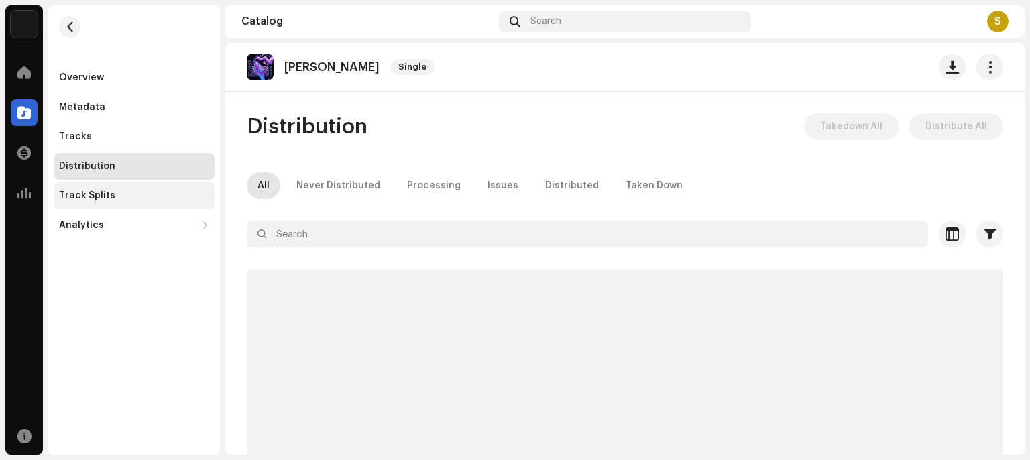
click at [102, 195] on div "Track Splits" at bounding box center [87, 195] width 56 height 11
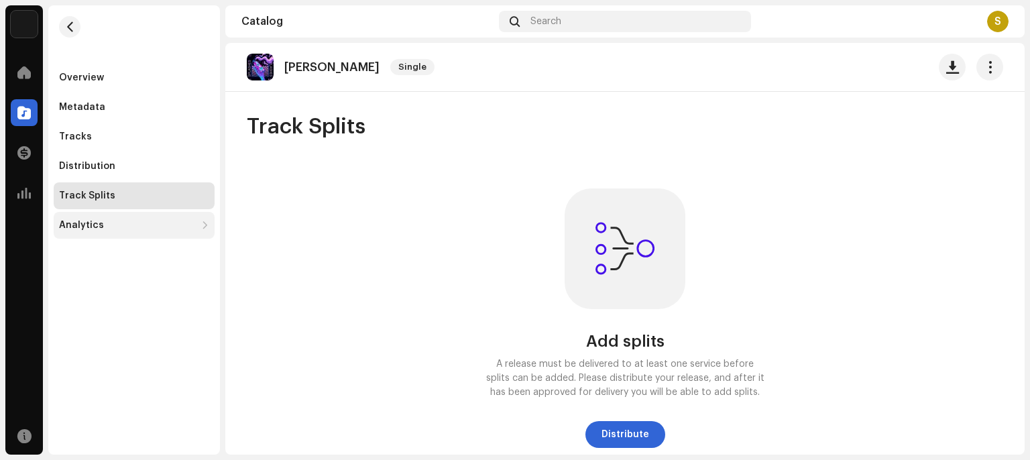
click at [96, 224] on div "Analytics" at bounding box center [81, 225] width 45 height 11
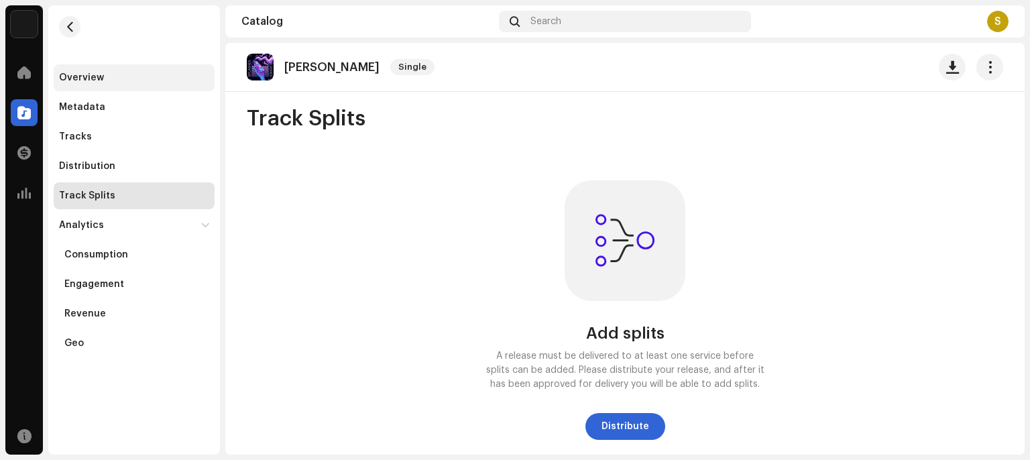
click at [76, 78] on div "Overview" at bounding box center [81, 77] width 45 height 11
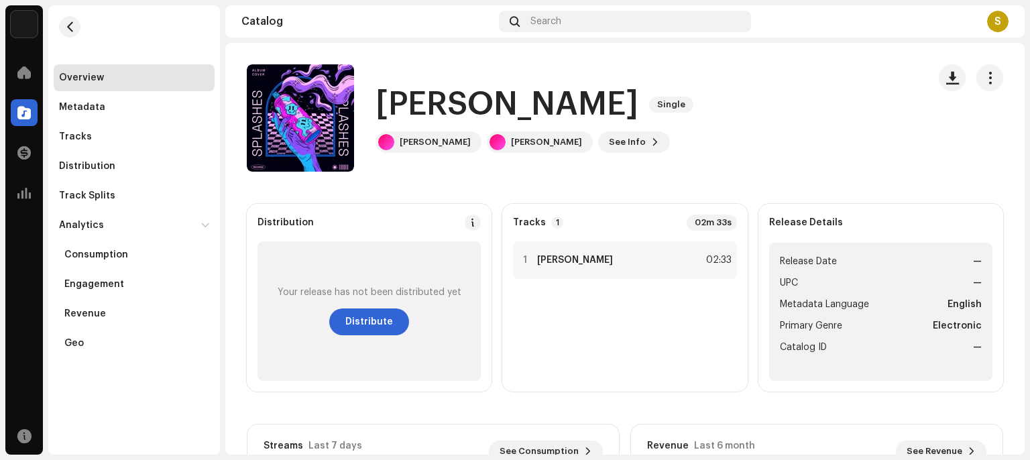
click at [9, 76] on div "Home" at bounding box center [24, 73] width 38 height 38
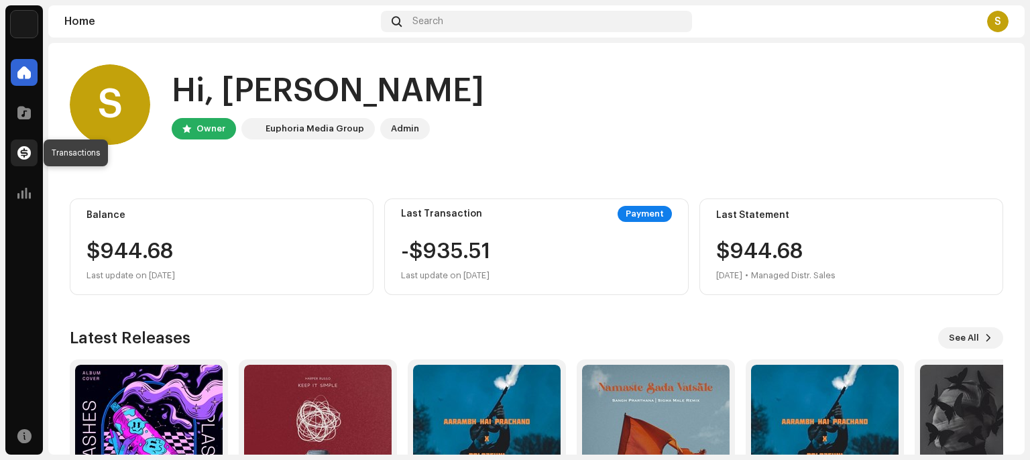
click at [17, 149] on span at bounding box center [23, 152] width 13 height 11
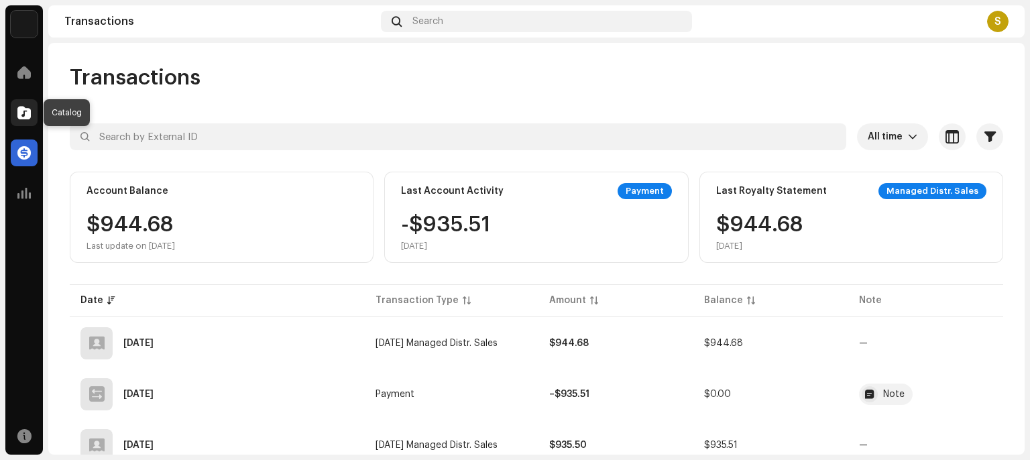
click at [15, 99] on div at bounding box center [24, 112] width 27 height 27
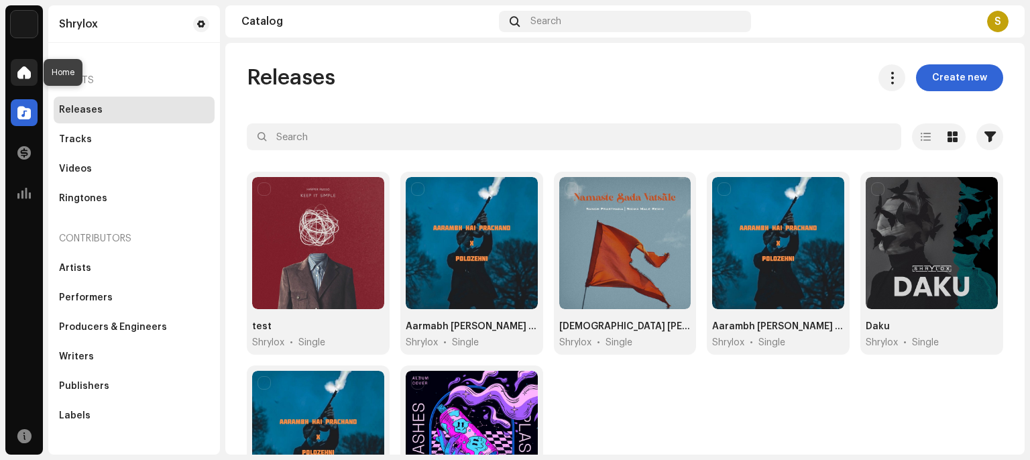
click at [13, 70] on div at bounding box center [24, 72] width 27 height 27
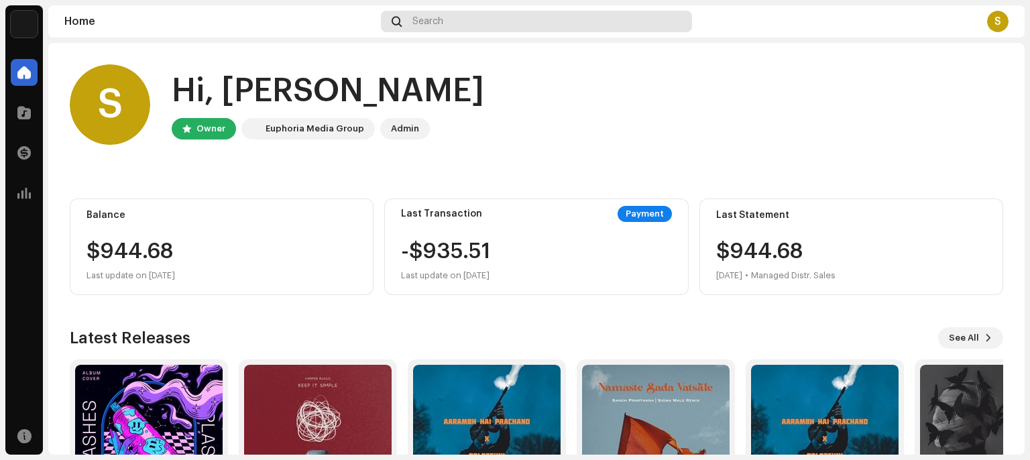
click at [590, 25] on div "Search" at bounding box center [536, 21] width 311 height 21
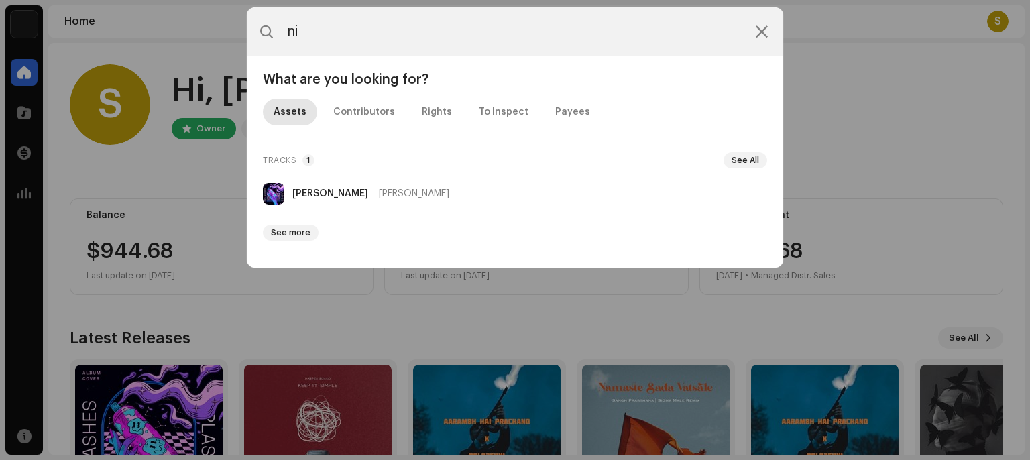
type input "n"
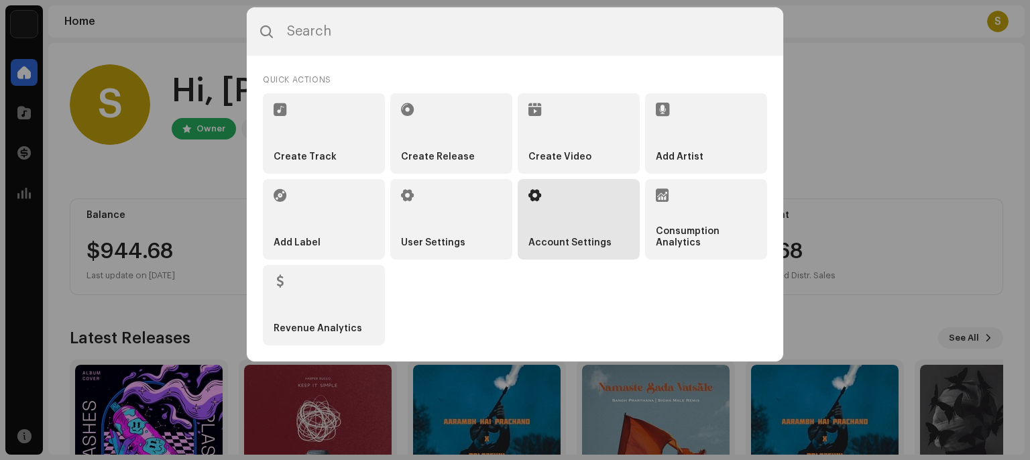
click at [538, 216] on li "Account Settings" at bounding box center [579, 219] width 122 height 80
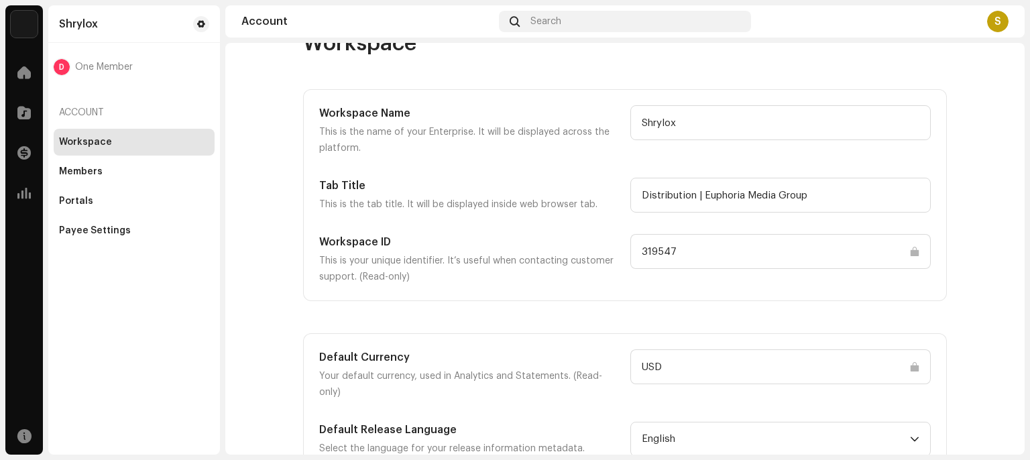
scroll to position [36, 0]
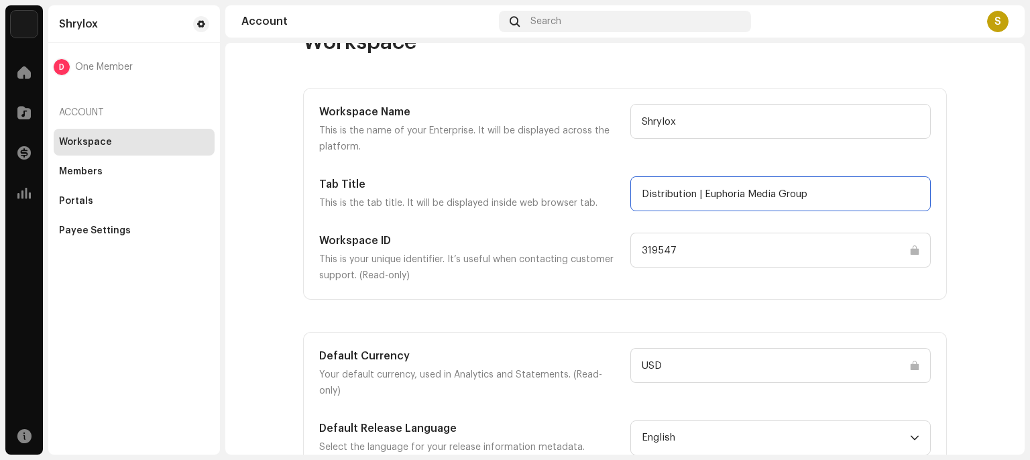
click at [692, 200] on input "Distribution | Euphoria Media Group" at bounding box center [780, 193] width 300 height 35
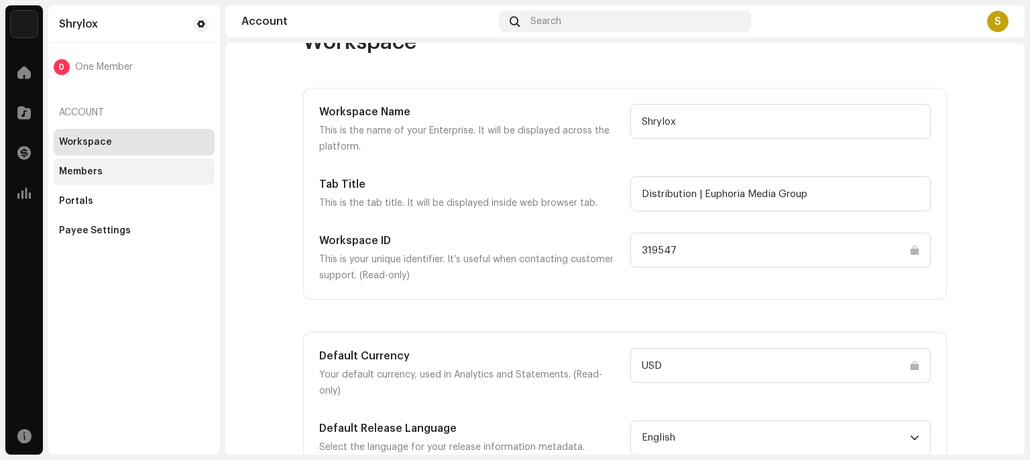
click at [109, 166] on div "Members" at bounding box center [134, 171] width 150 height 11
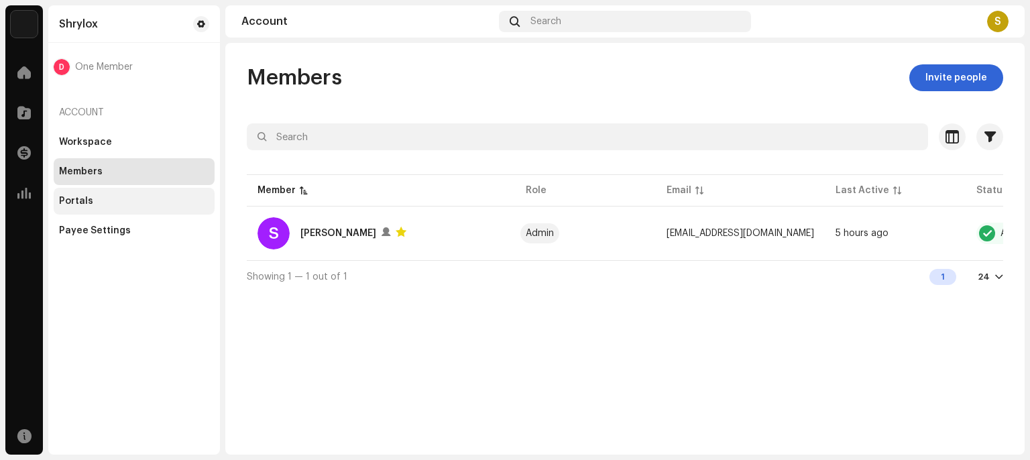
click at [107, 196] on div "Portals" at bounding box center [134, 201] width 150 height 11
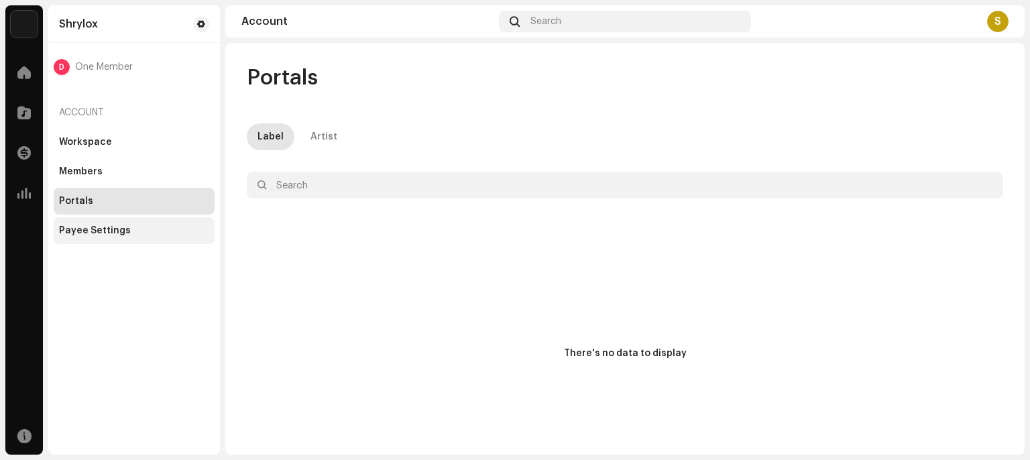
click at [117, 228] on div "Payee Settings" at bounding box center [95, 230] width 72 height 11
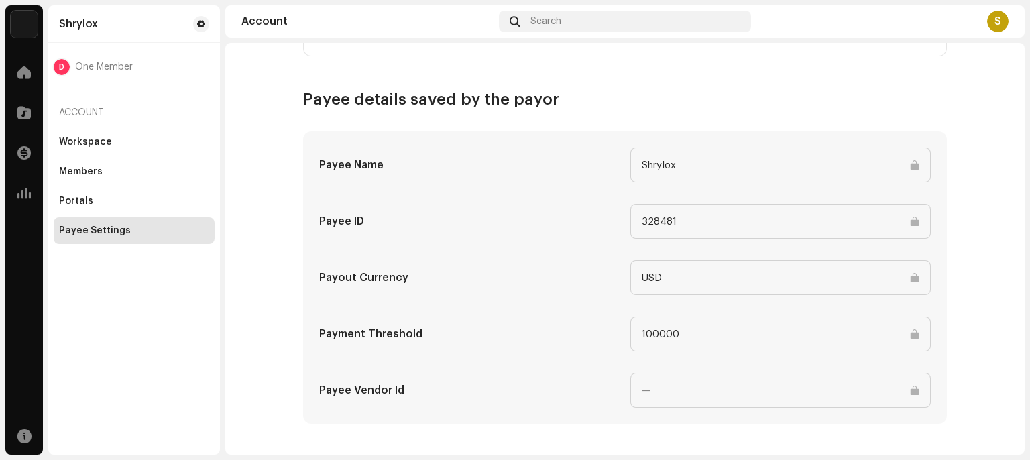
scroll to position [709, 0]
click at [997, 30] on div "S" at bounding box center [997, 21] width 21 height 21
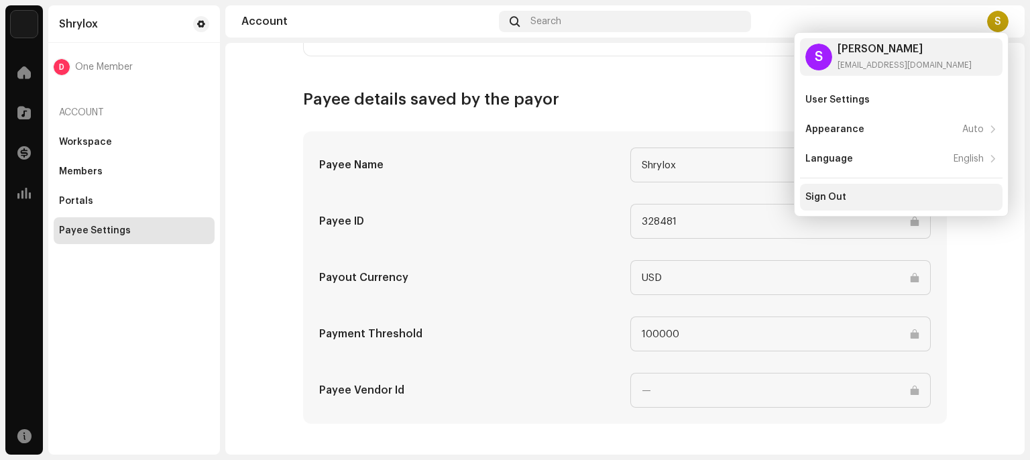
click at [846, 188] on div "Sign Out" at bounding box center [901, 197] width 202 height 27
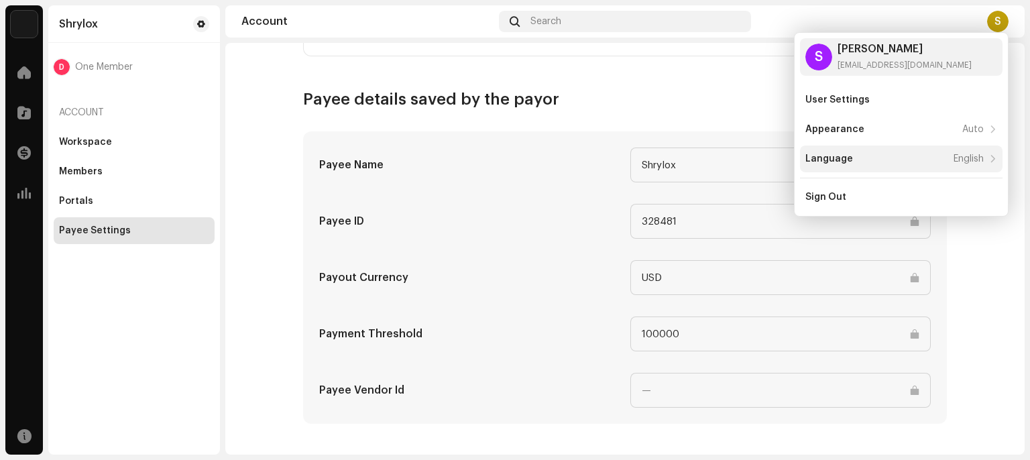
click at [953, 162] on div "English" at bounding box center [968, 159] width 30 height 11
